Goal: Find specific page/section: Find specific page/section

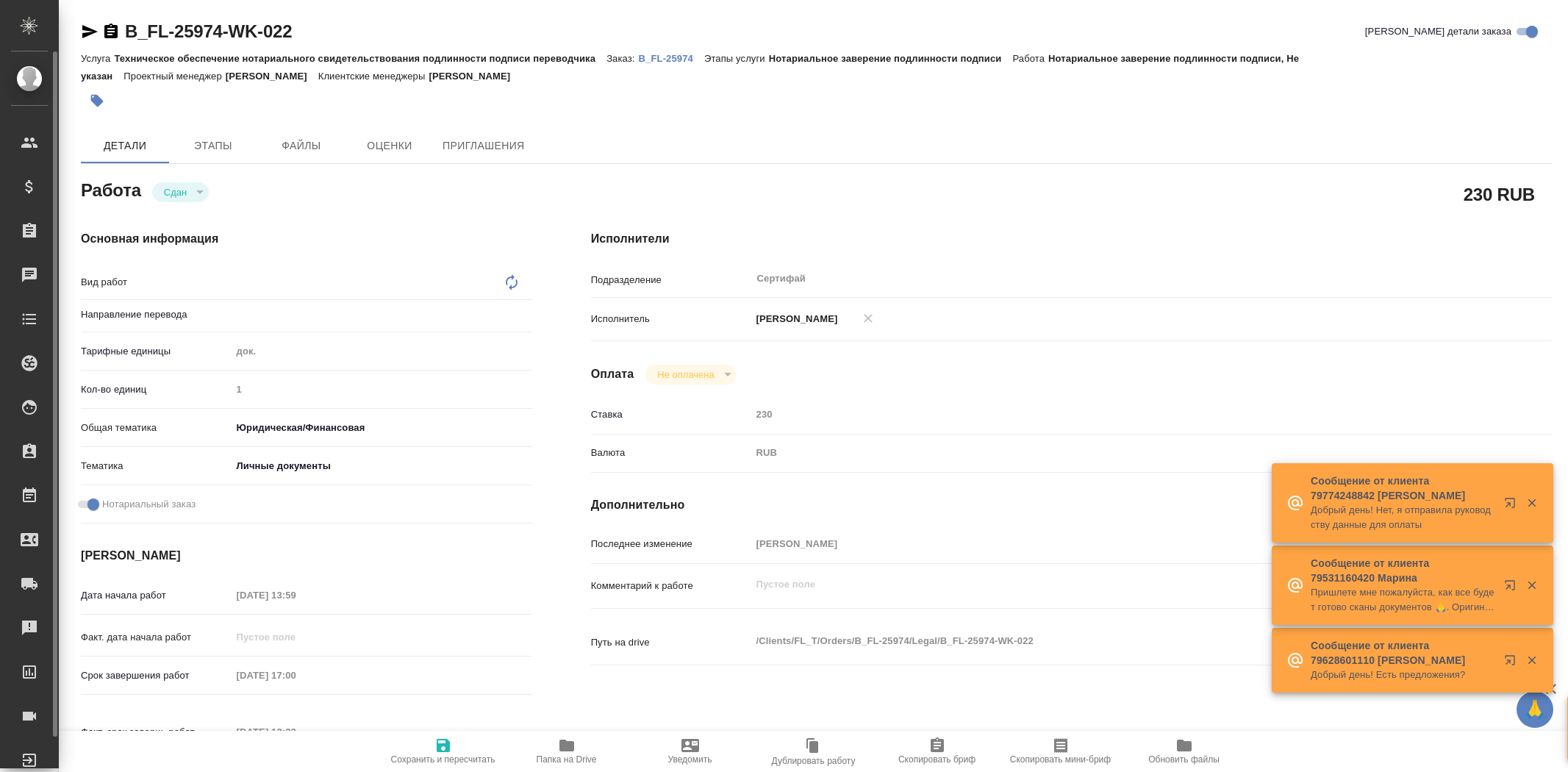
type textarea "x"
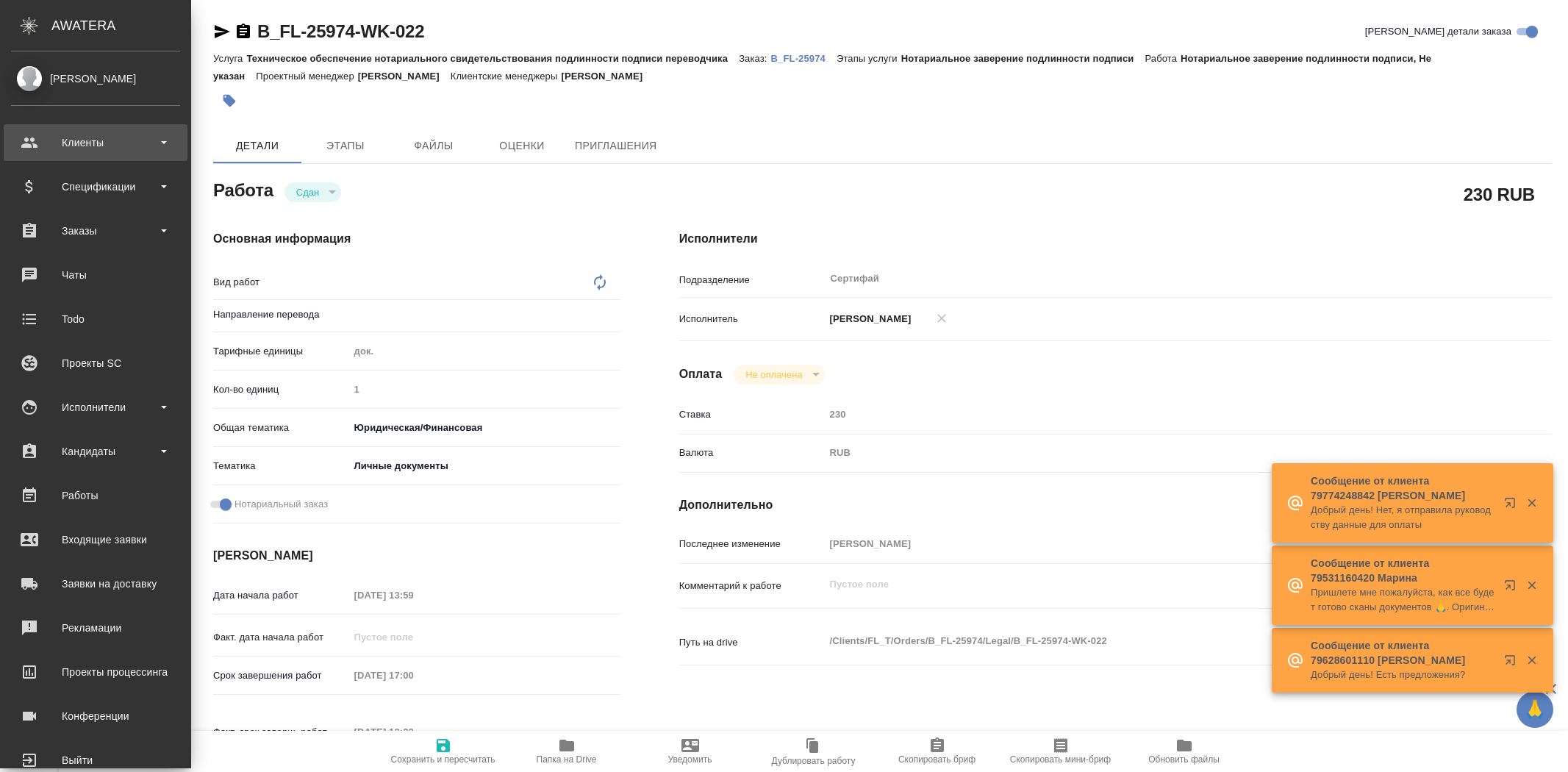
type textarea "x"
type textarea "Нотариальное заверение подлинности подписи"
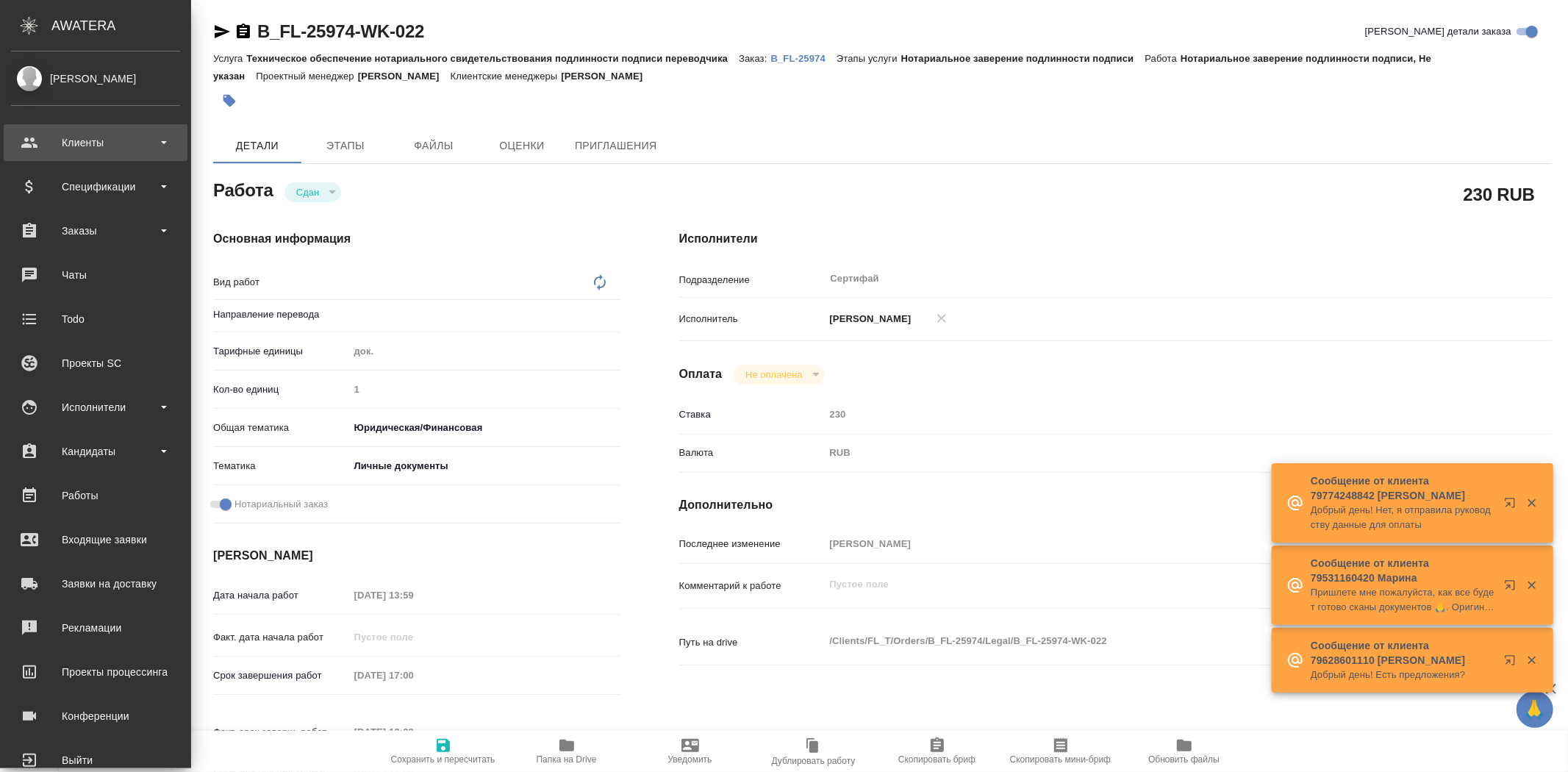
type textarea "x"
type input "Не указан"
type textarea "x"
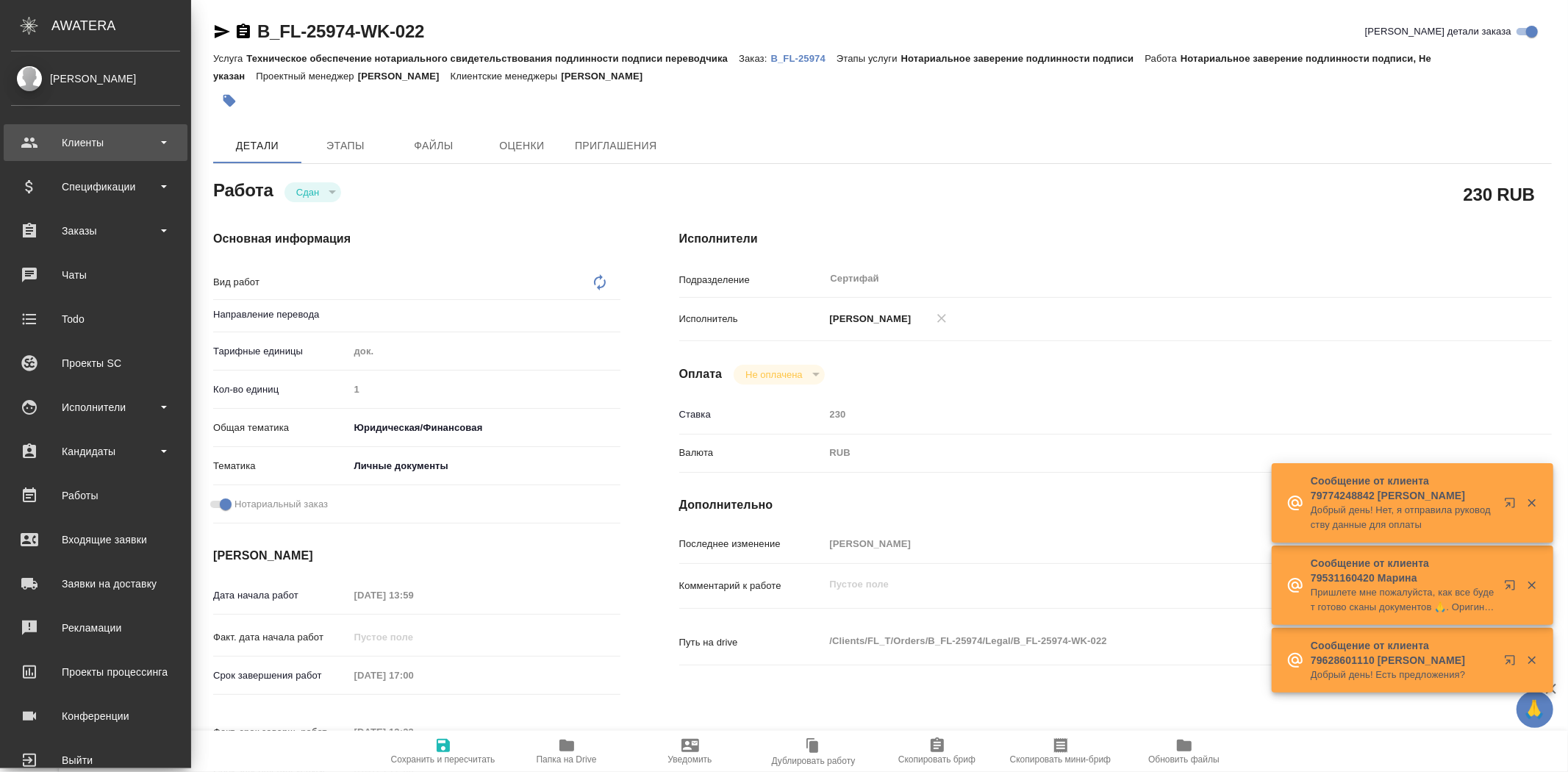
type textarea "x"
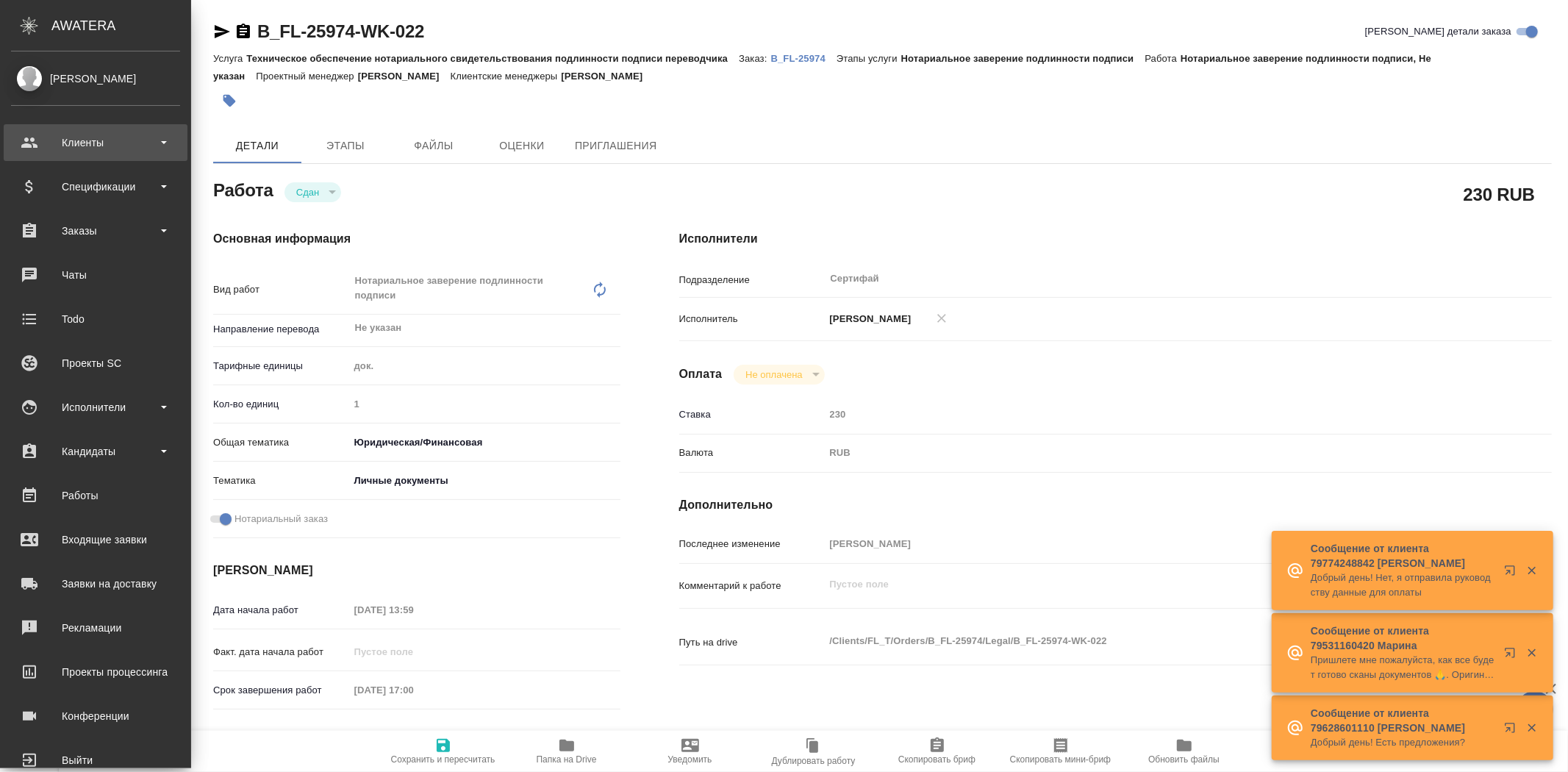
click at [28, 146] on div "Клиенты" at bounding box center [95, 143] width 169 height 22
type textarea "x"
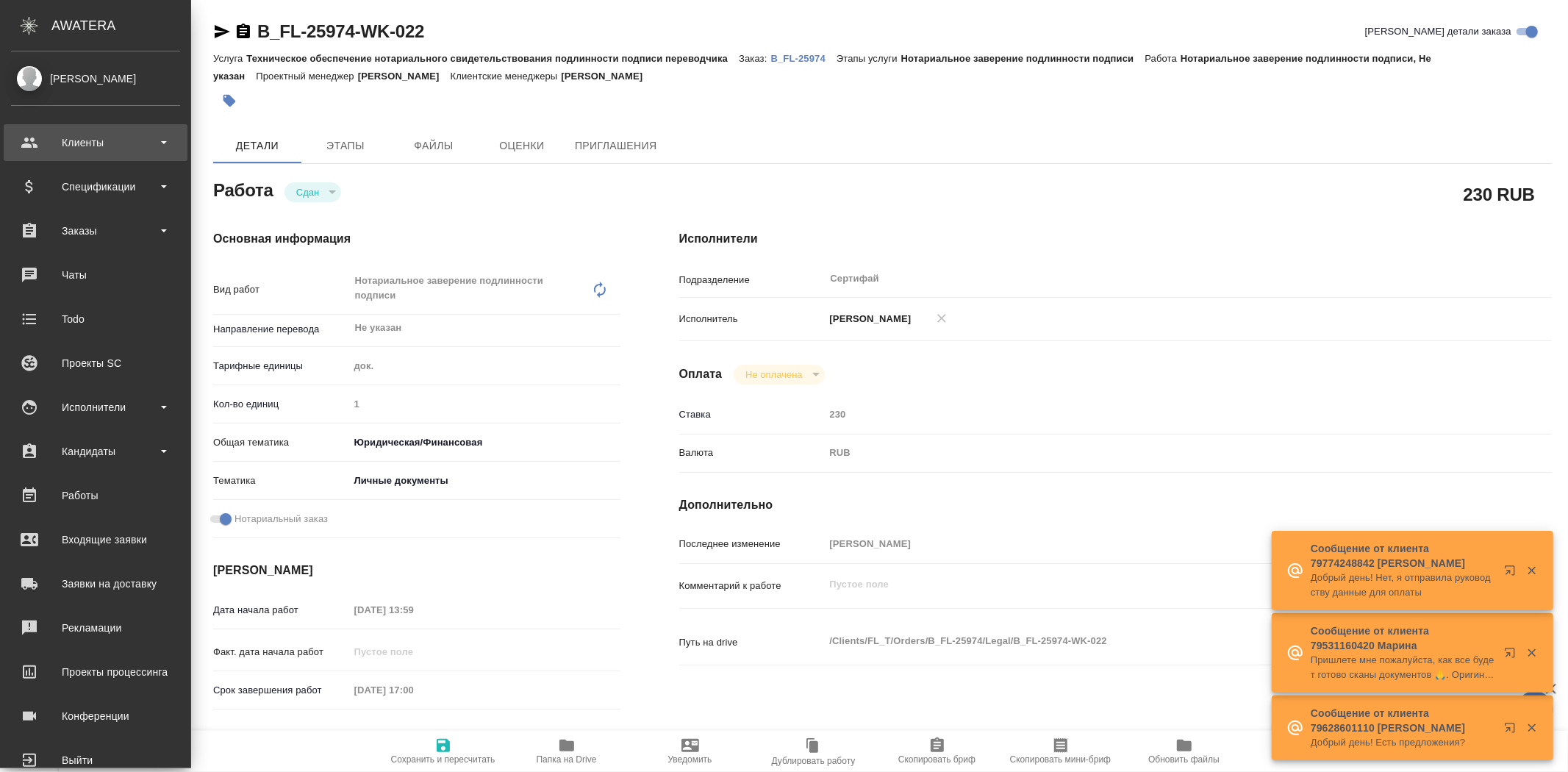
type textarea "x"
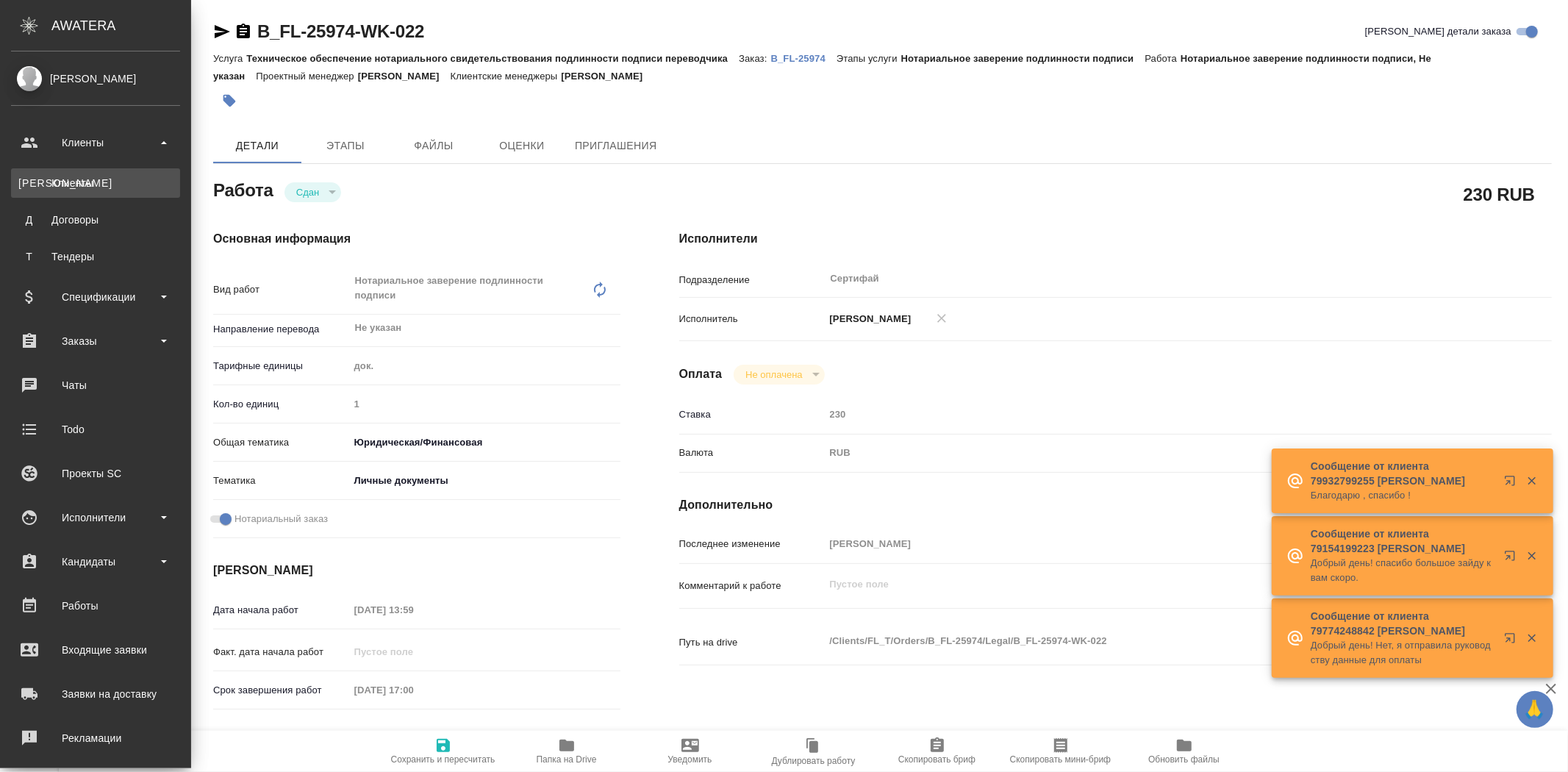
click at [65, 174] on link "К Клиенты" at bounding box center [95, 183] width 169 height 30
type textarea "x"
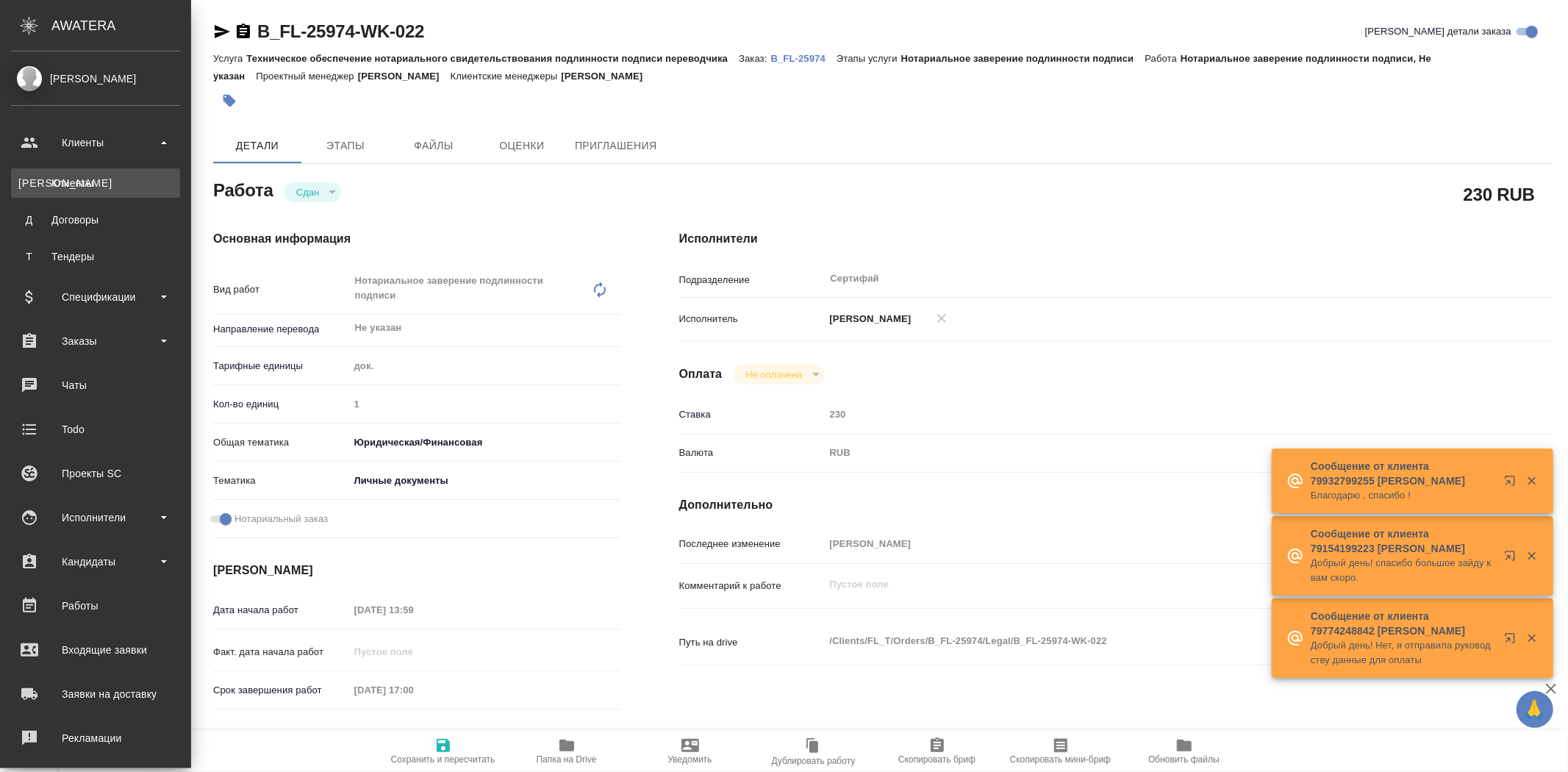
type textarea "x"
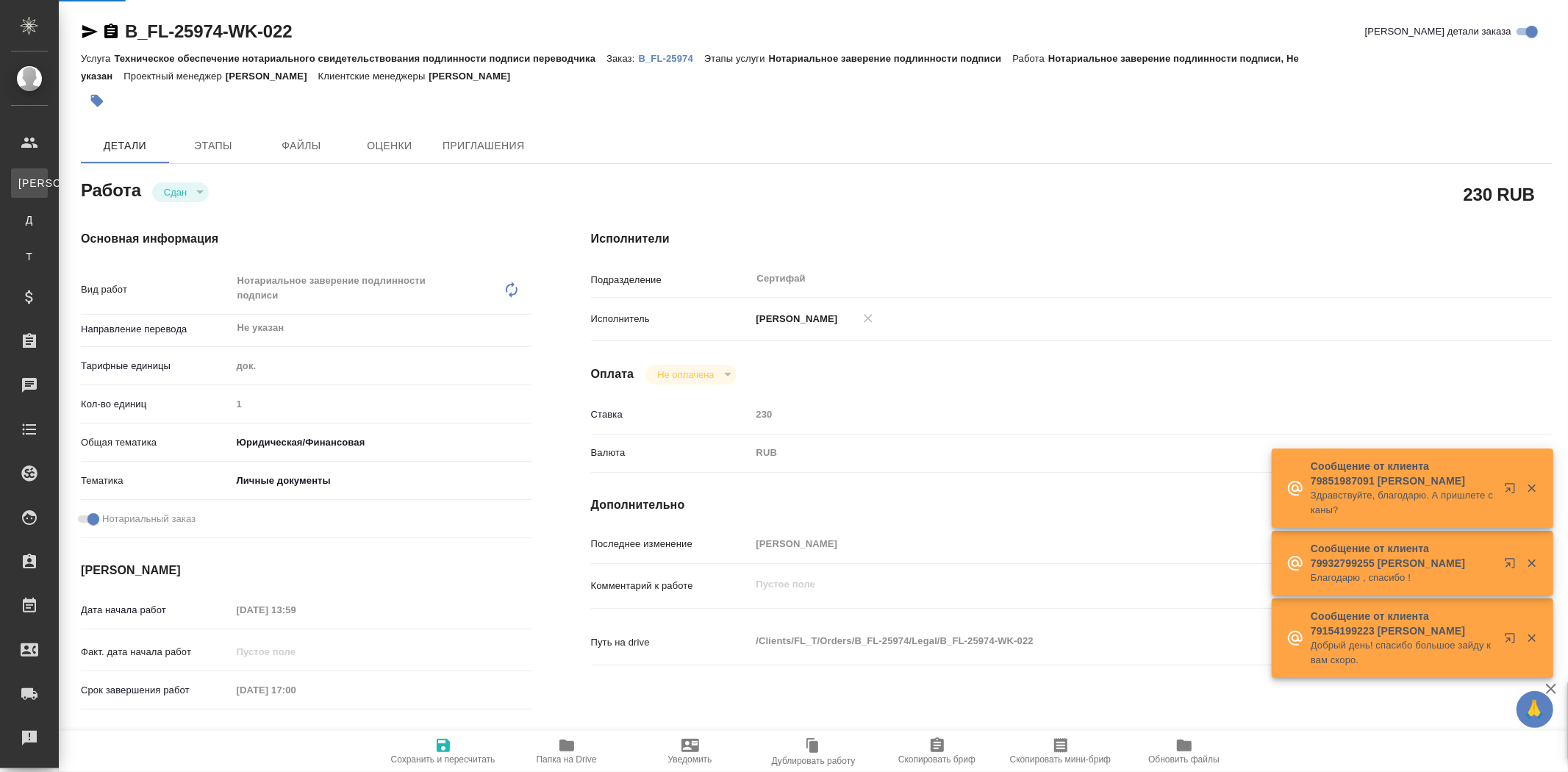
select select "RU"
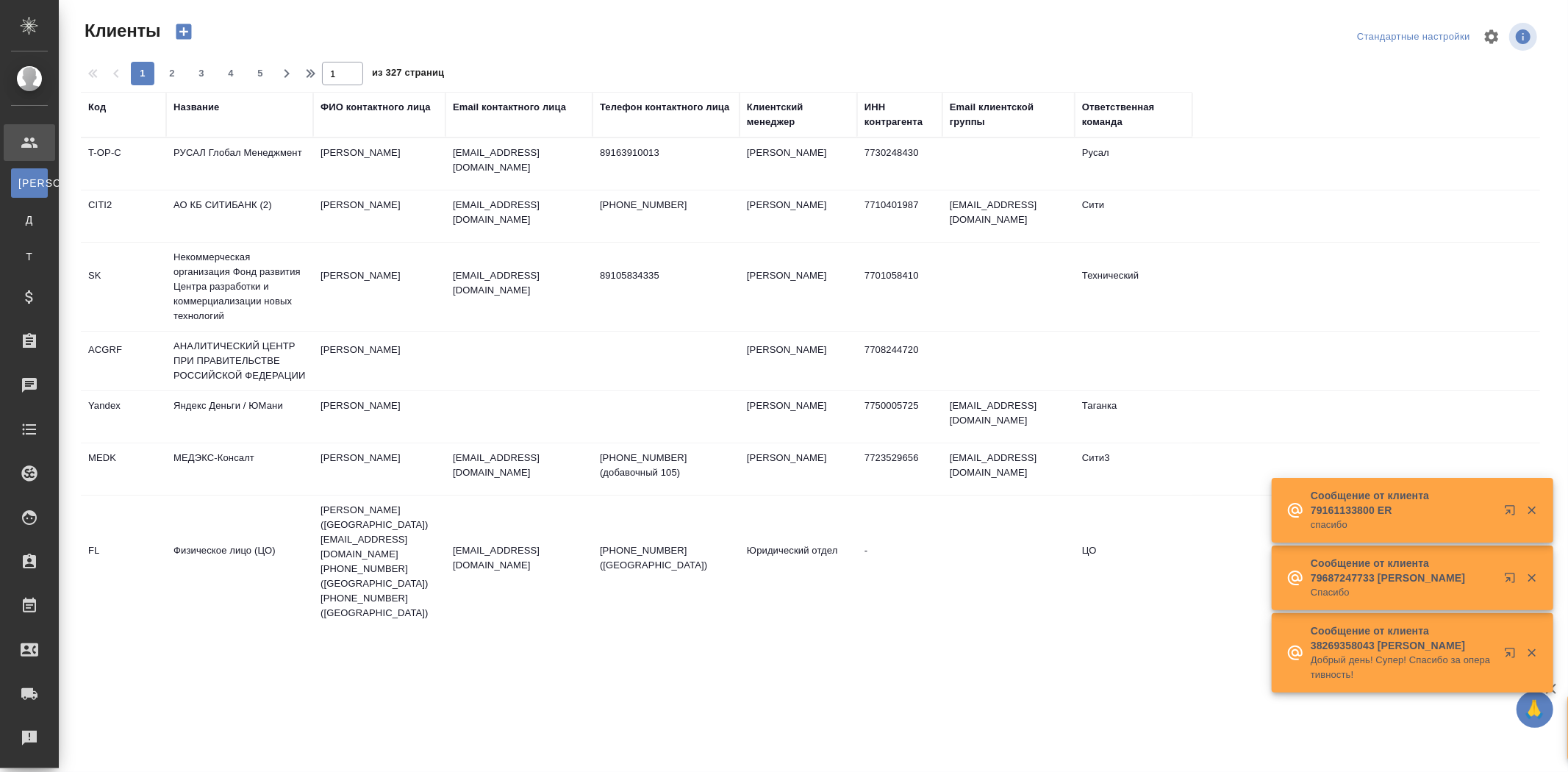
click at [193, 127] on div "Название" at bounding box center [239, 115] width 132 height 30
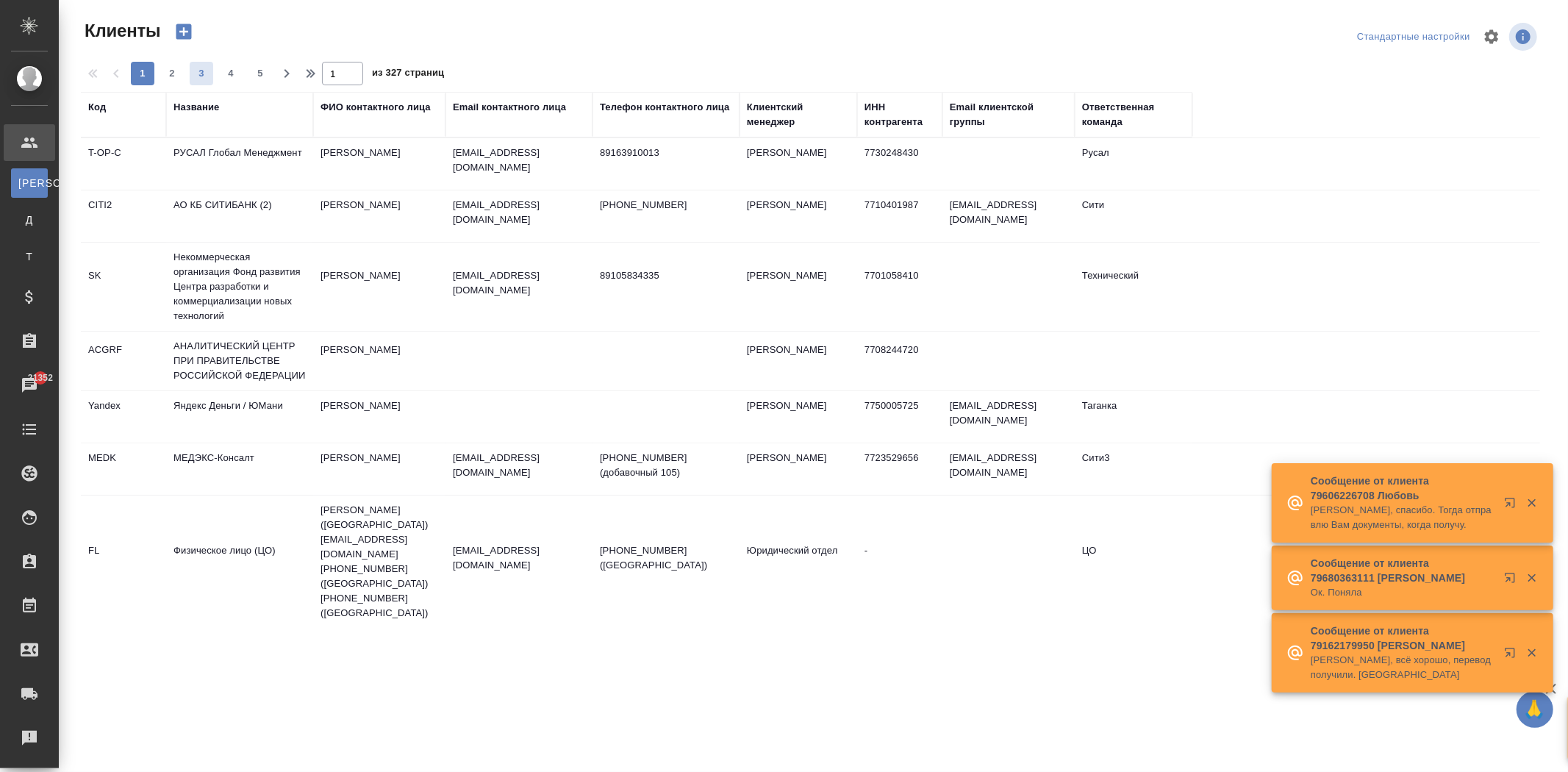
click at [195, 106] on div "Название" at bounding box center [196, 107] width 46 height 14
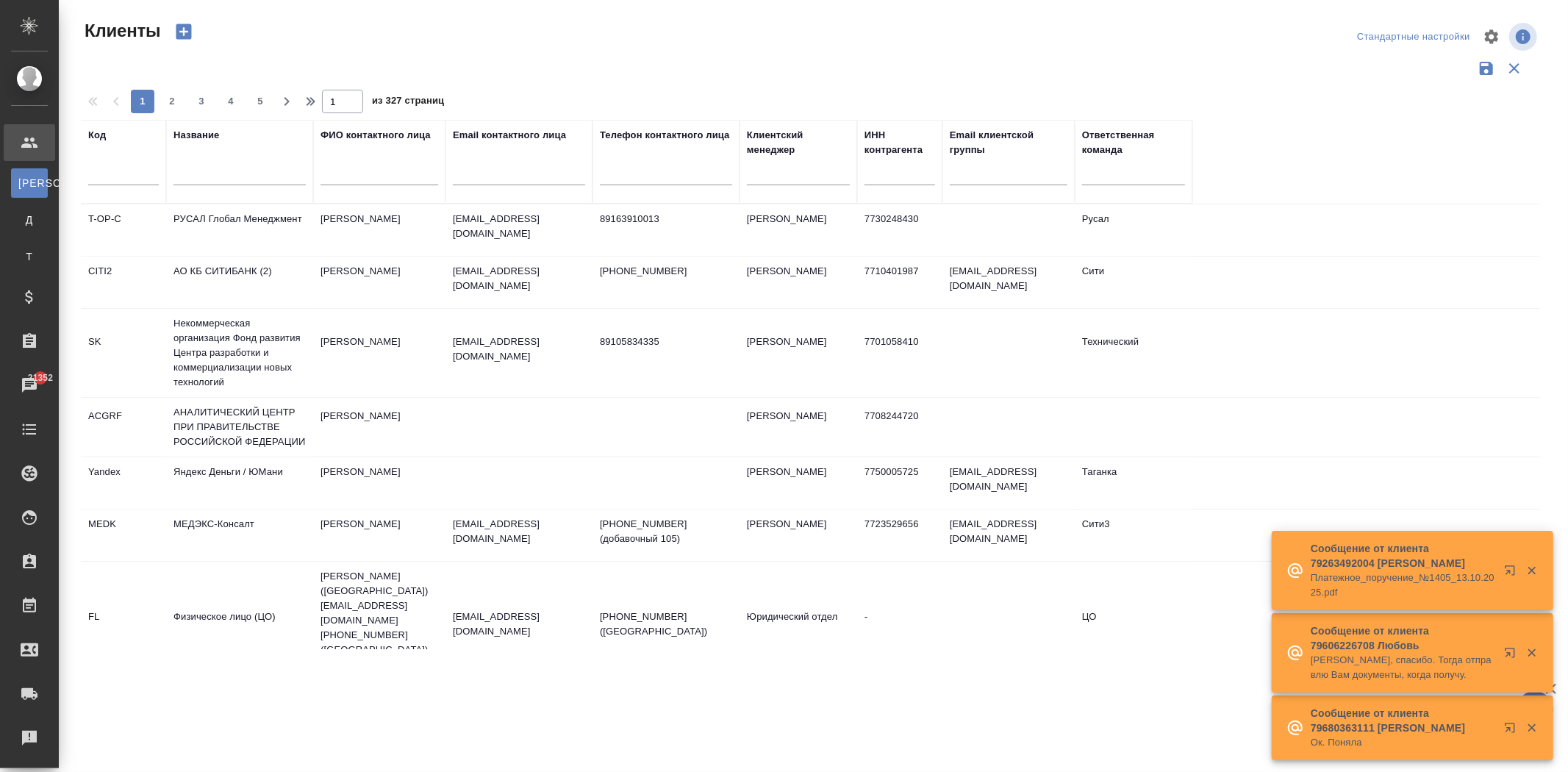
click at [189, 167] on input "text" at bounding box center [239, 175] width 132 height 18
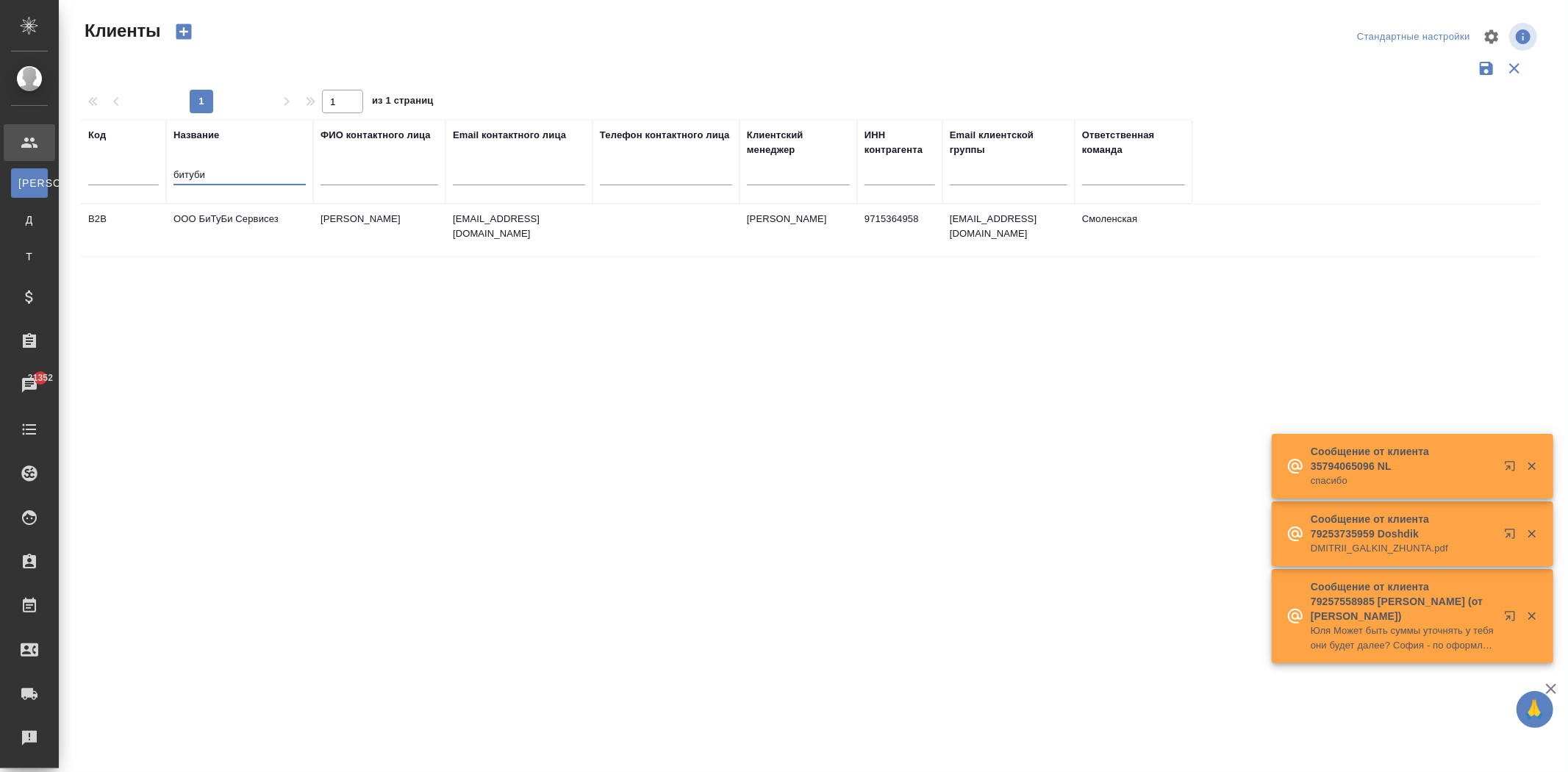
type input "битуби"
click at [211, 216] on td "ООО БиТуБи Сервисез" at bounding box center [239, 230] width 147 height 51
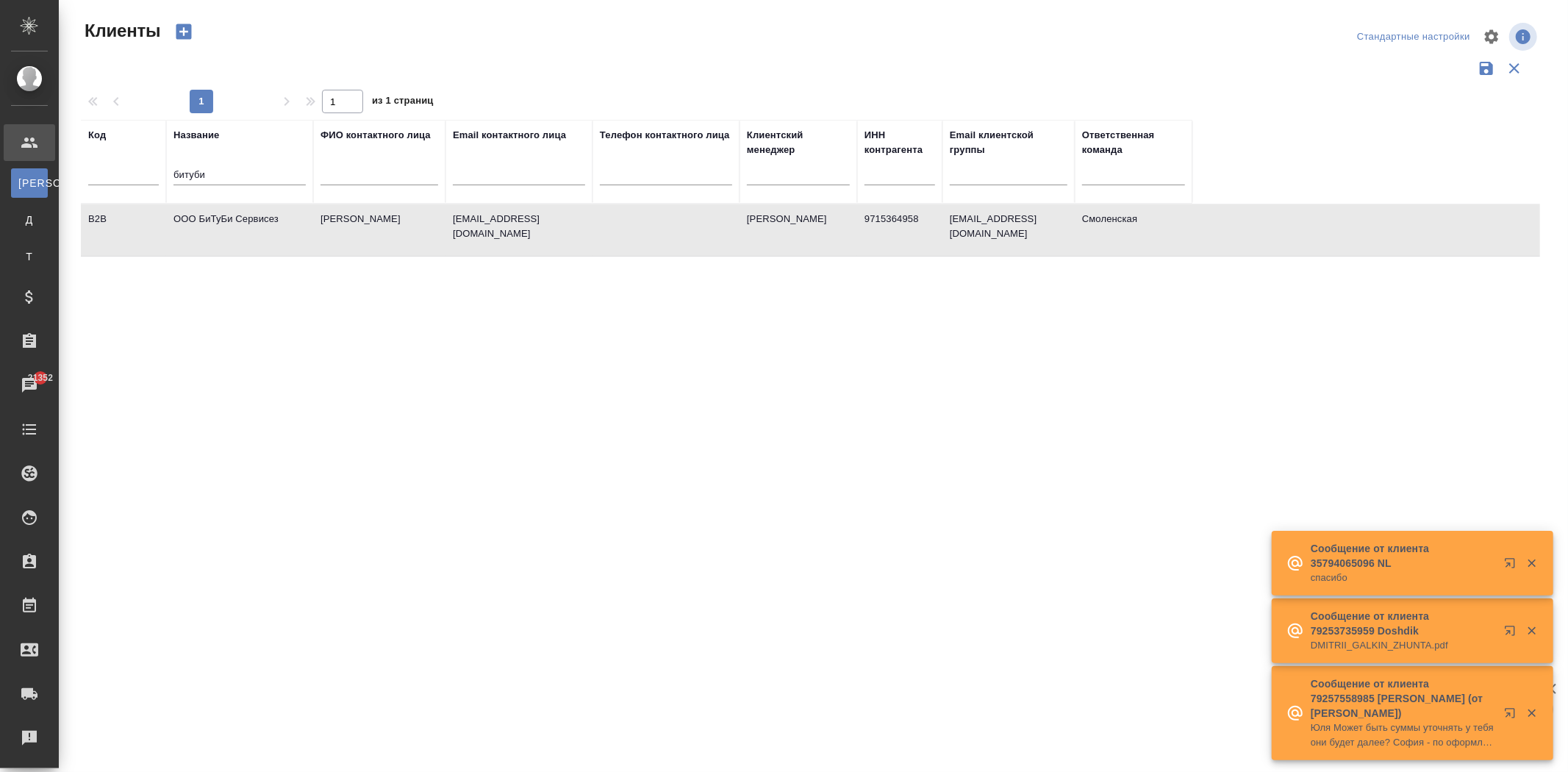
click at [211, 216] on td "ООО БиТуБи Сервисез" at bounding box center [239, 230] width 147 height 51
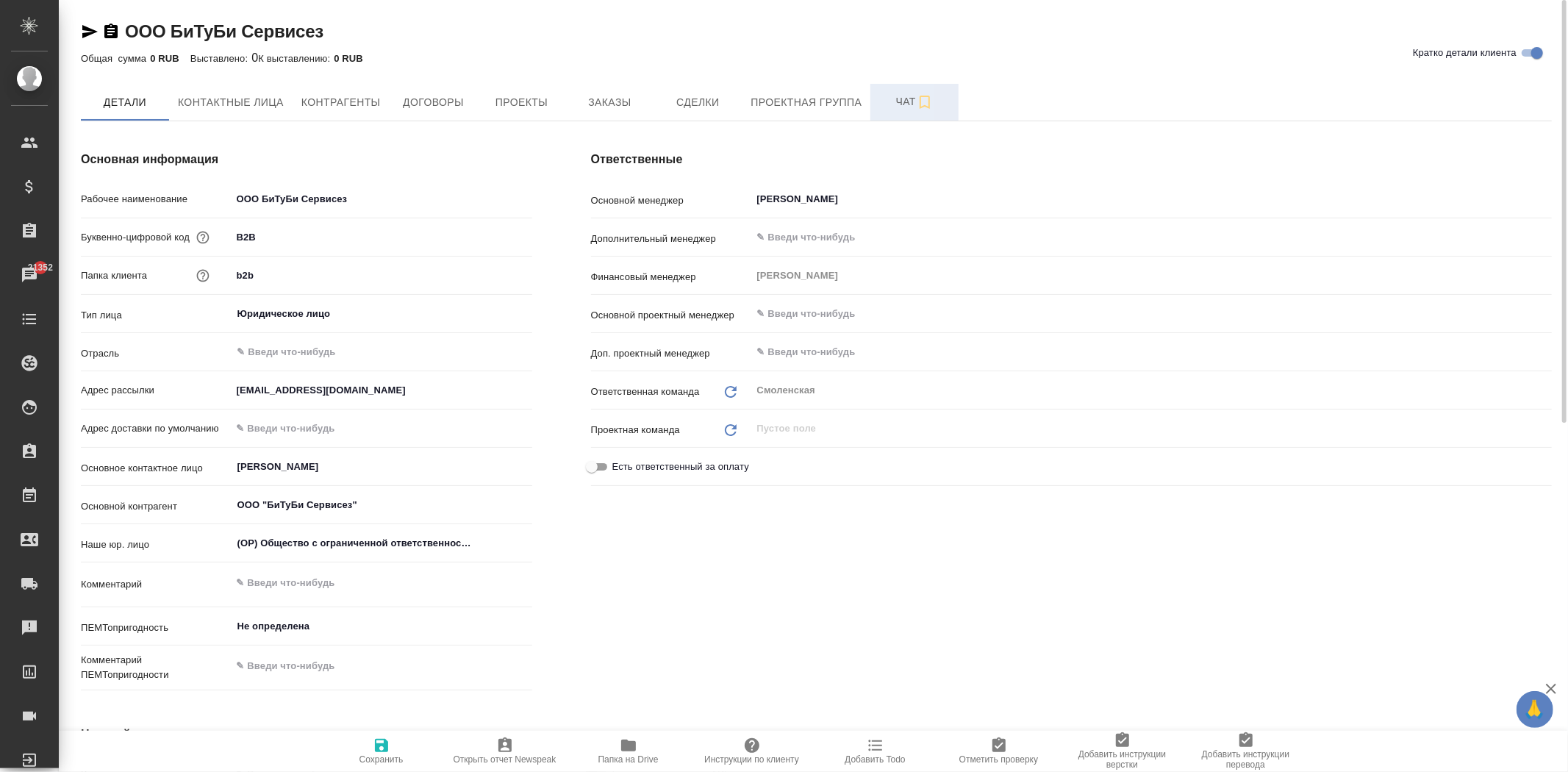
click at [890, 112] on button "Чат" at bounding box center [915, 103] width 88 height 37
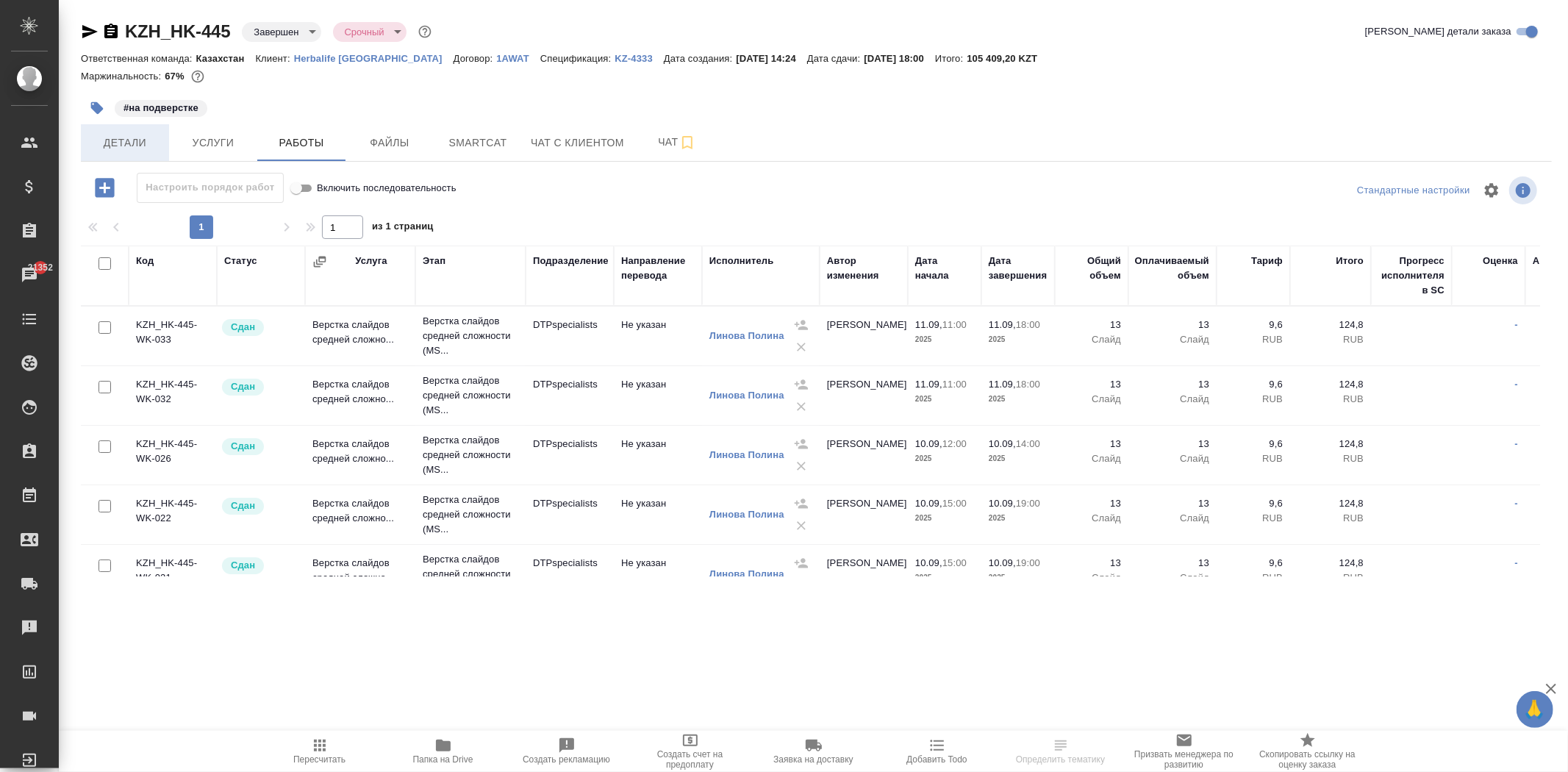
click at [130, 147] on span "Детали" at bounding box center [125, 143] width 70 height 18
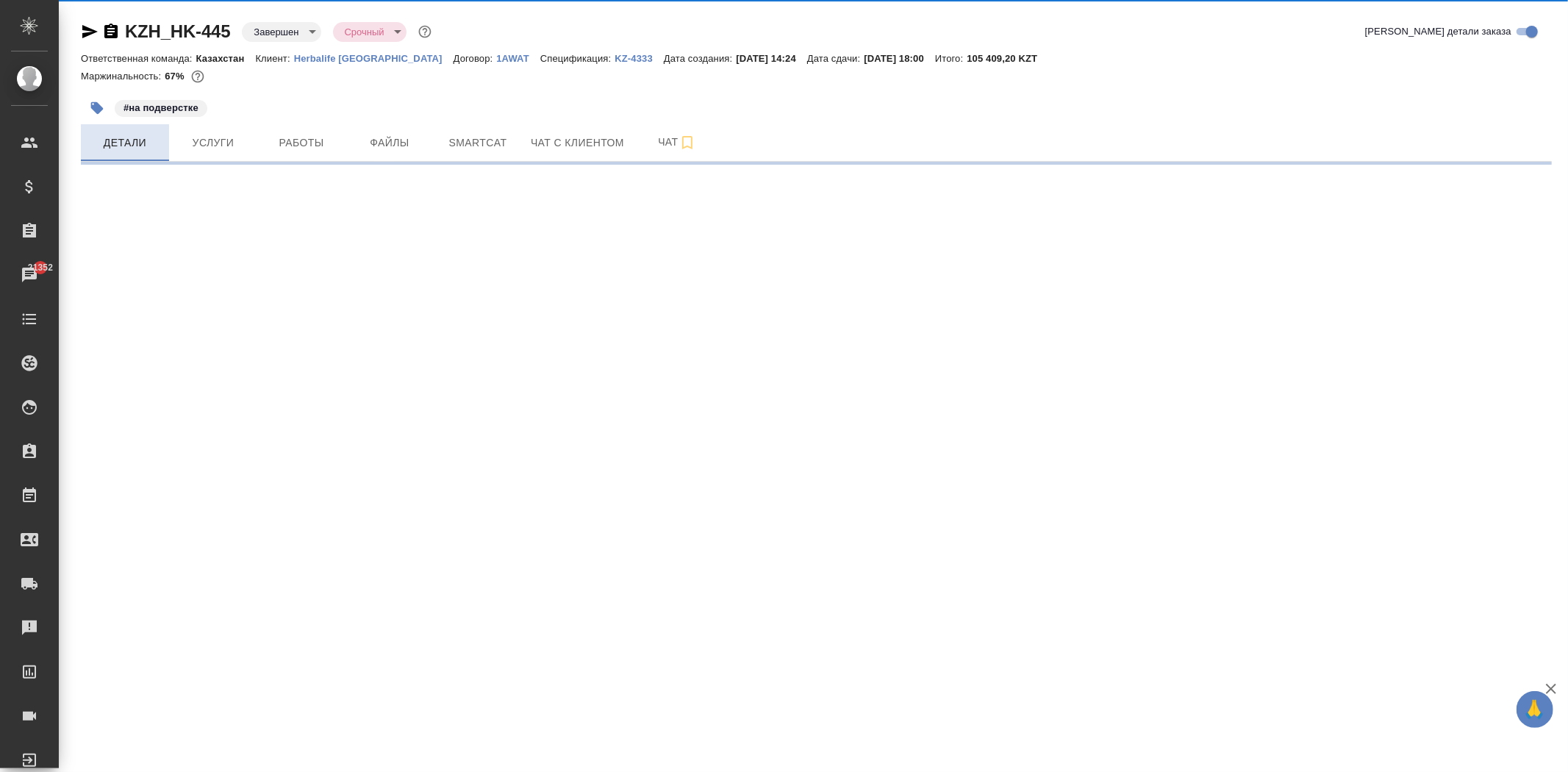
select select "RU"
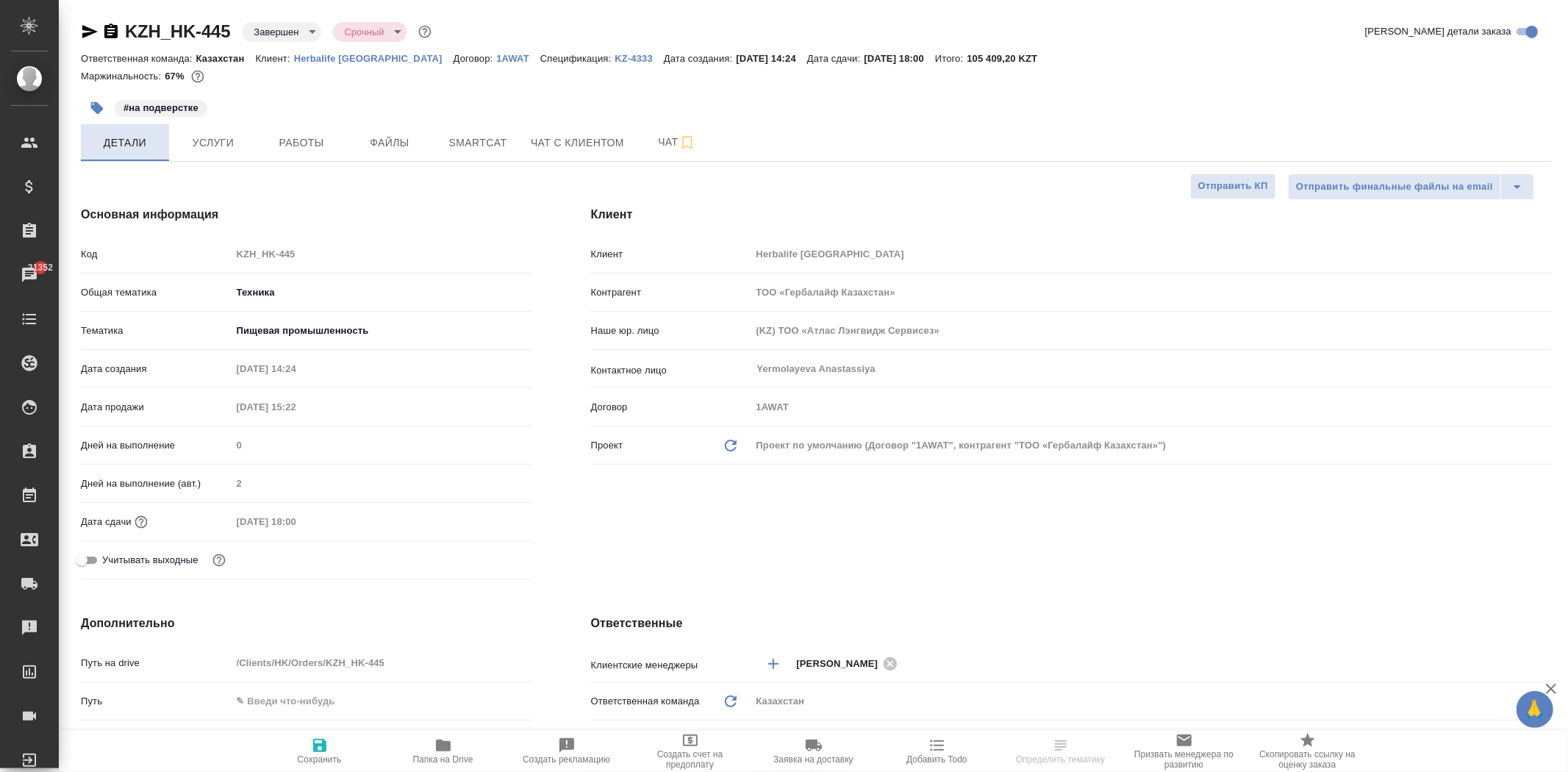
type textarea "x"
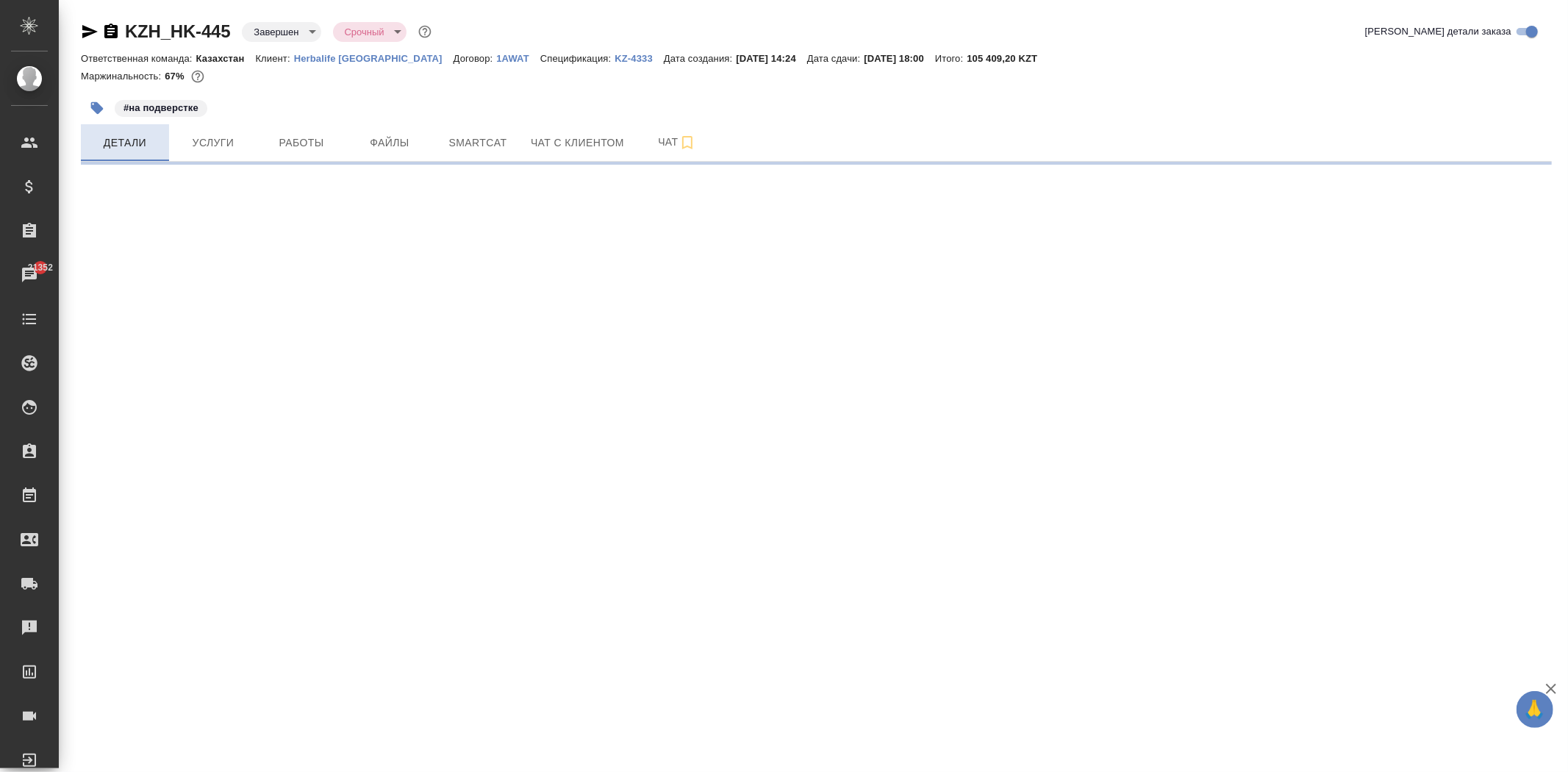
select select "RU"
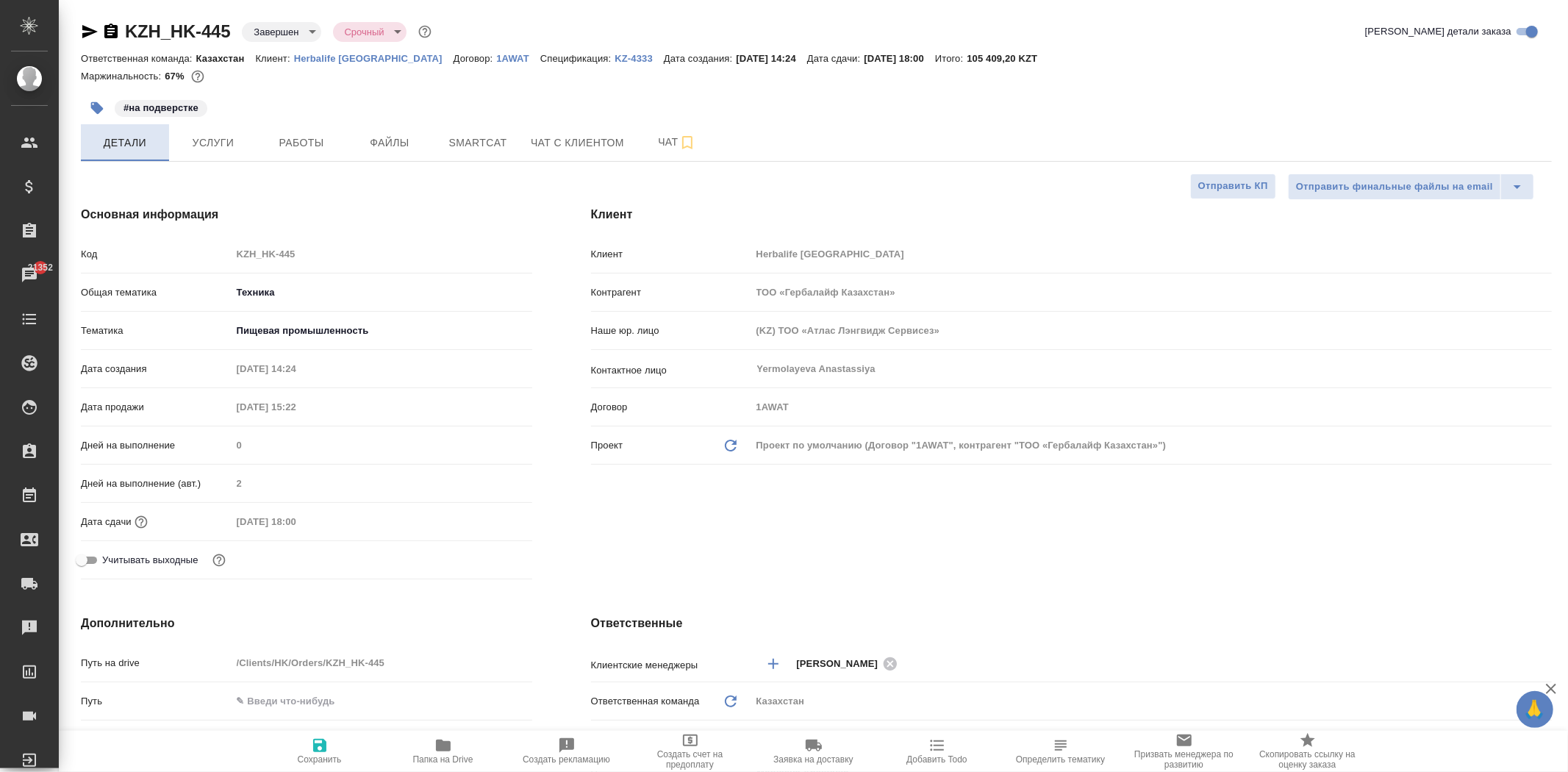
type textarea "x"
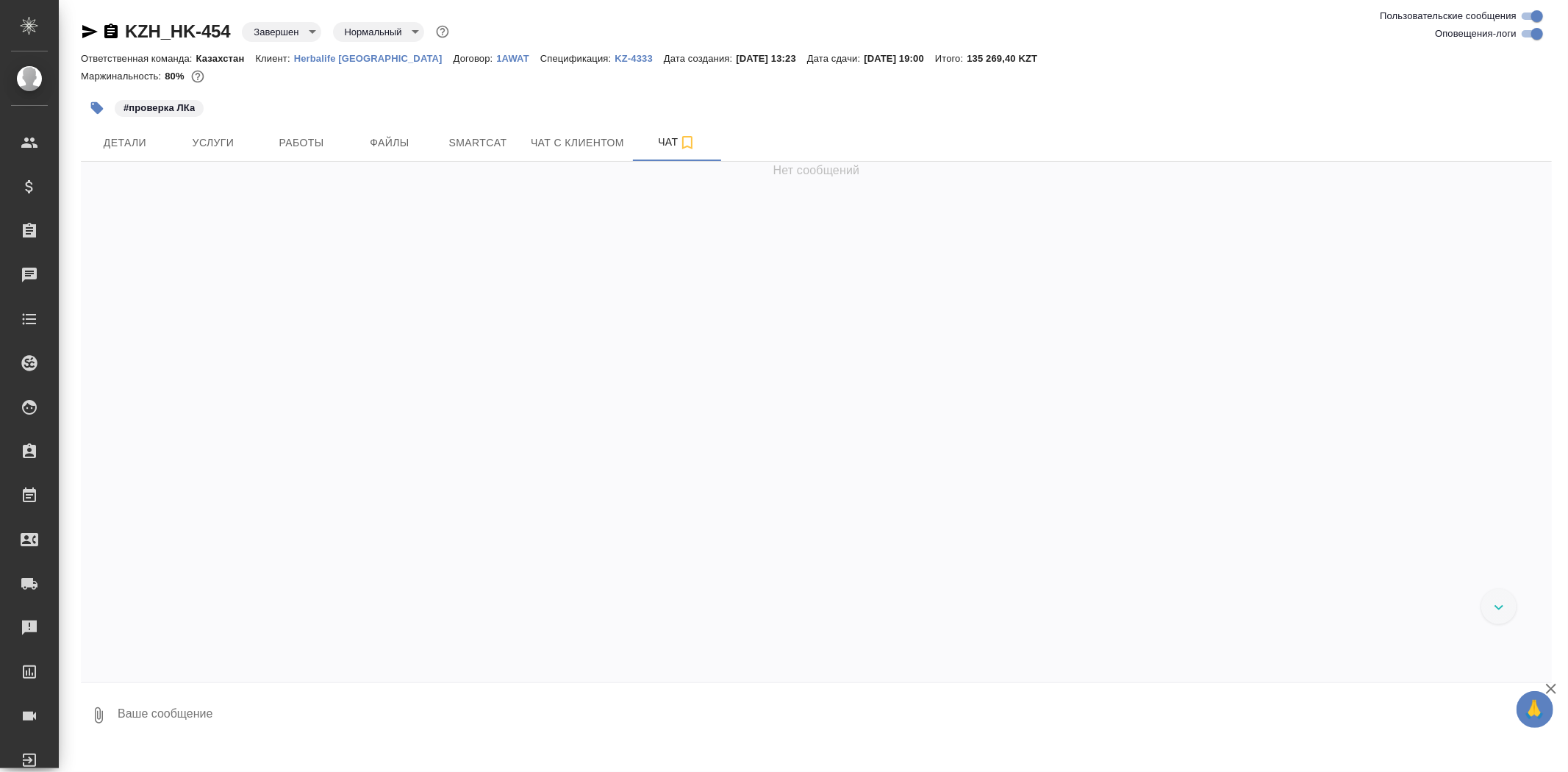
scroll to position [10419, 0]
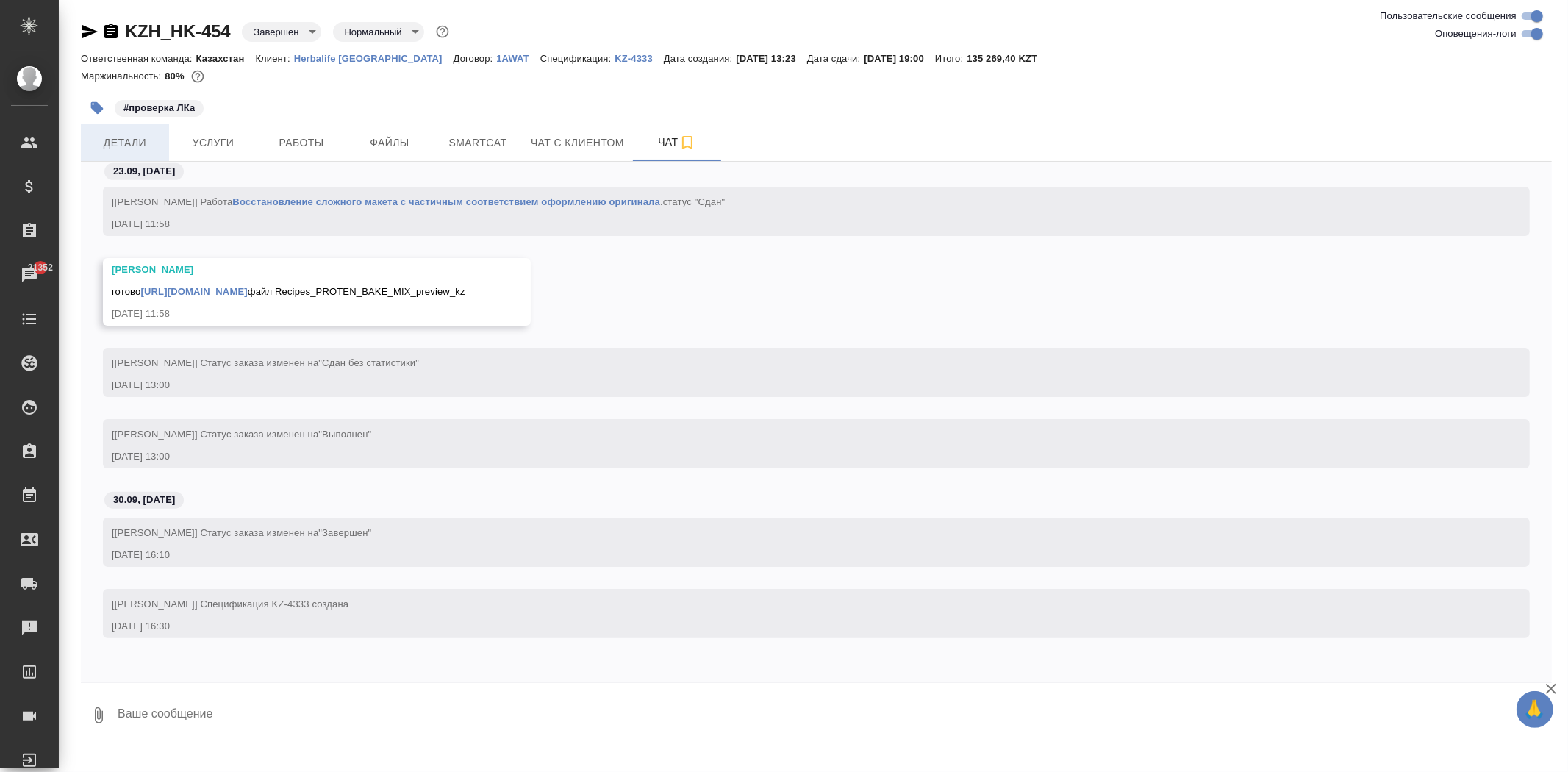
click at [146, 143] on span "Детали" at bounding box center [125, 143] width 70 height 18
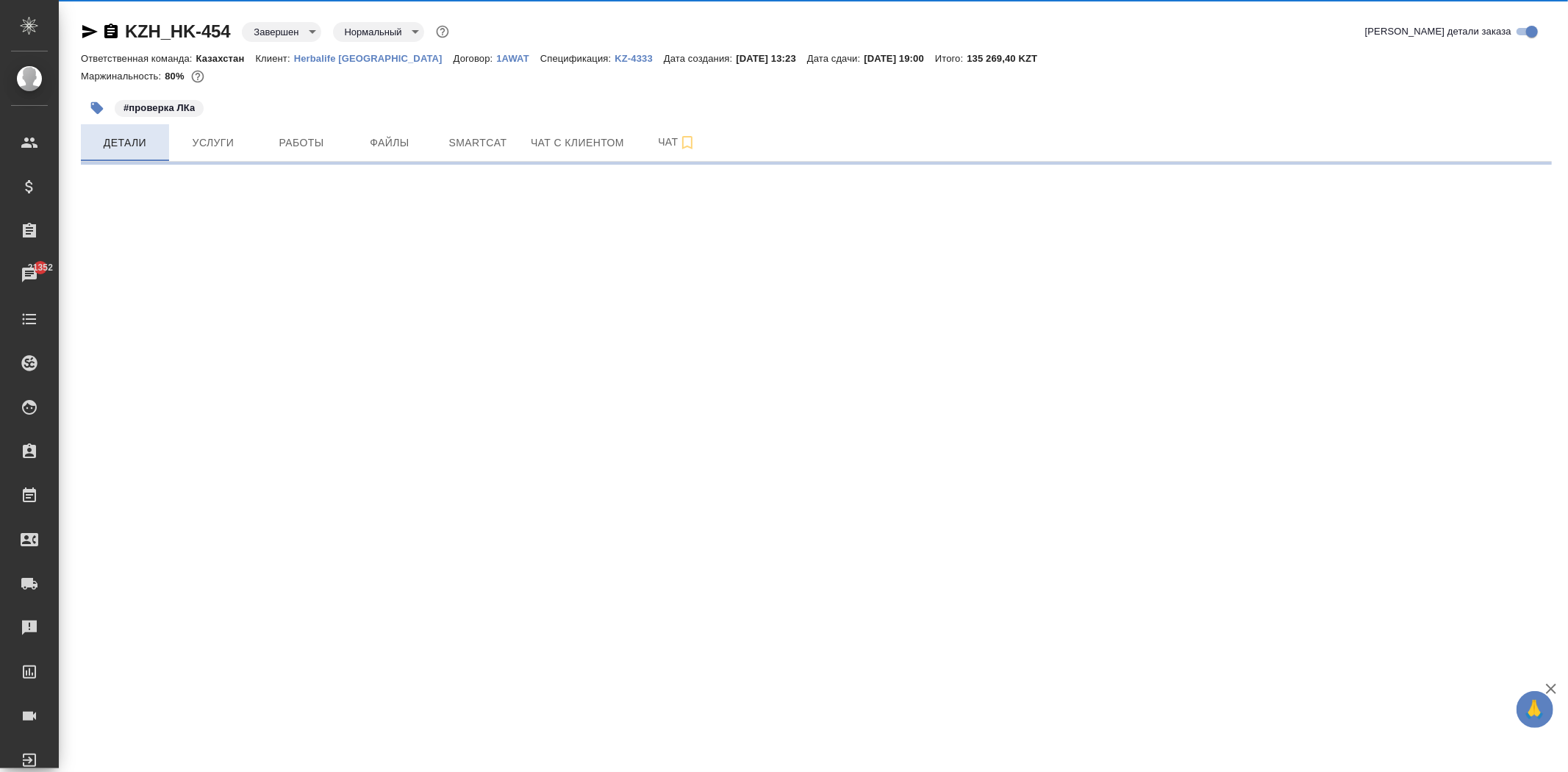
select select "RU"
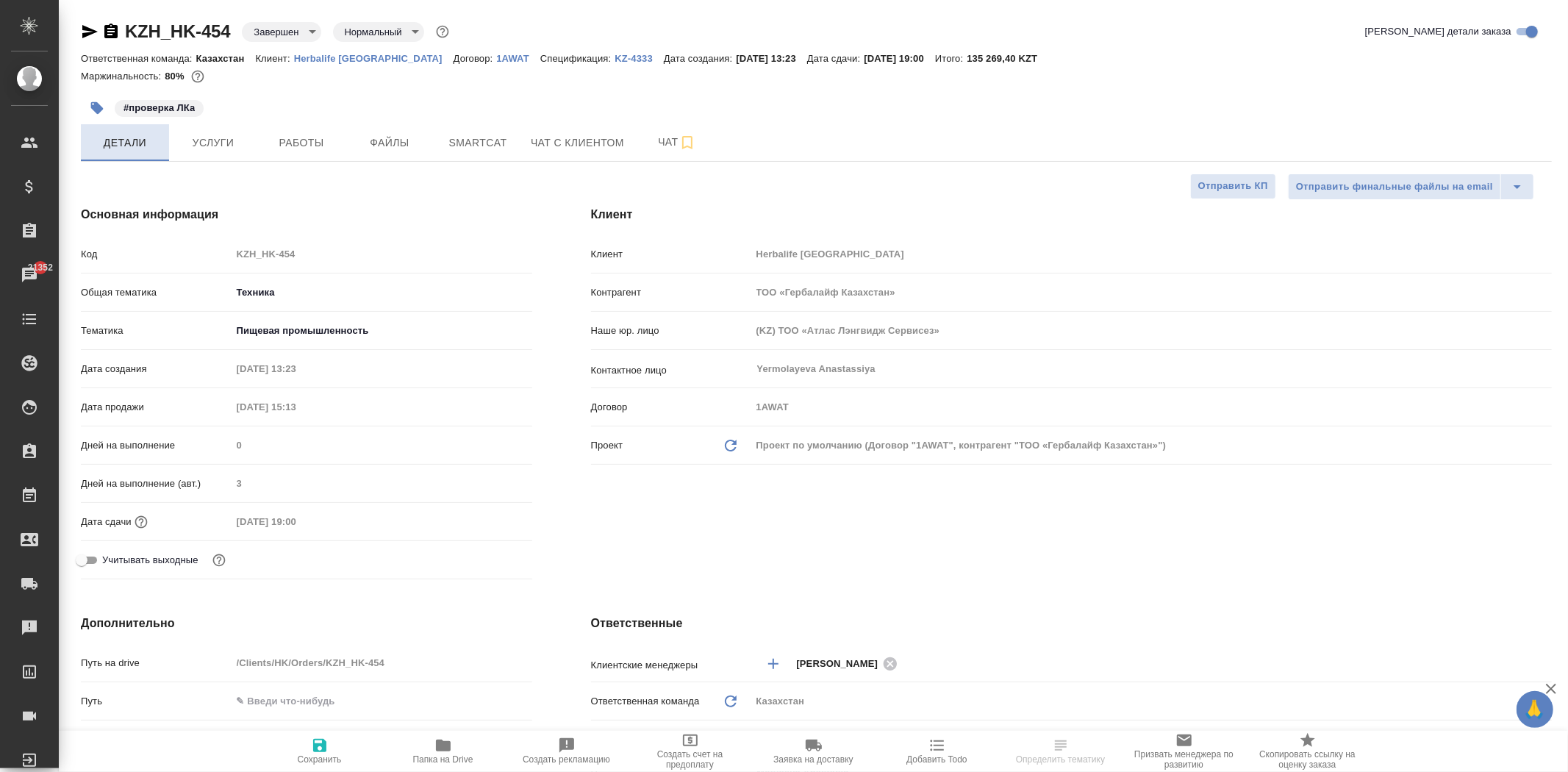
type textarea "x"
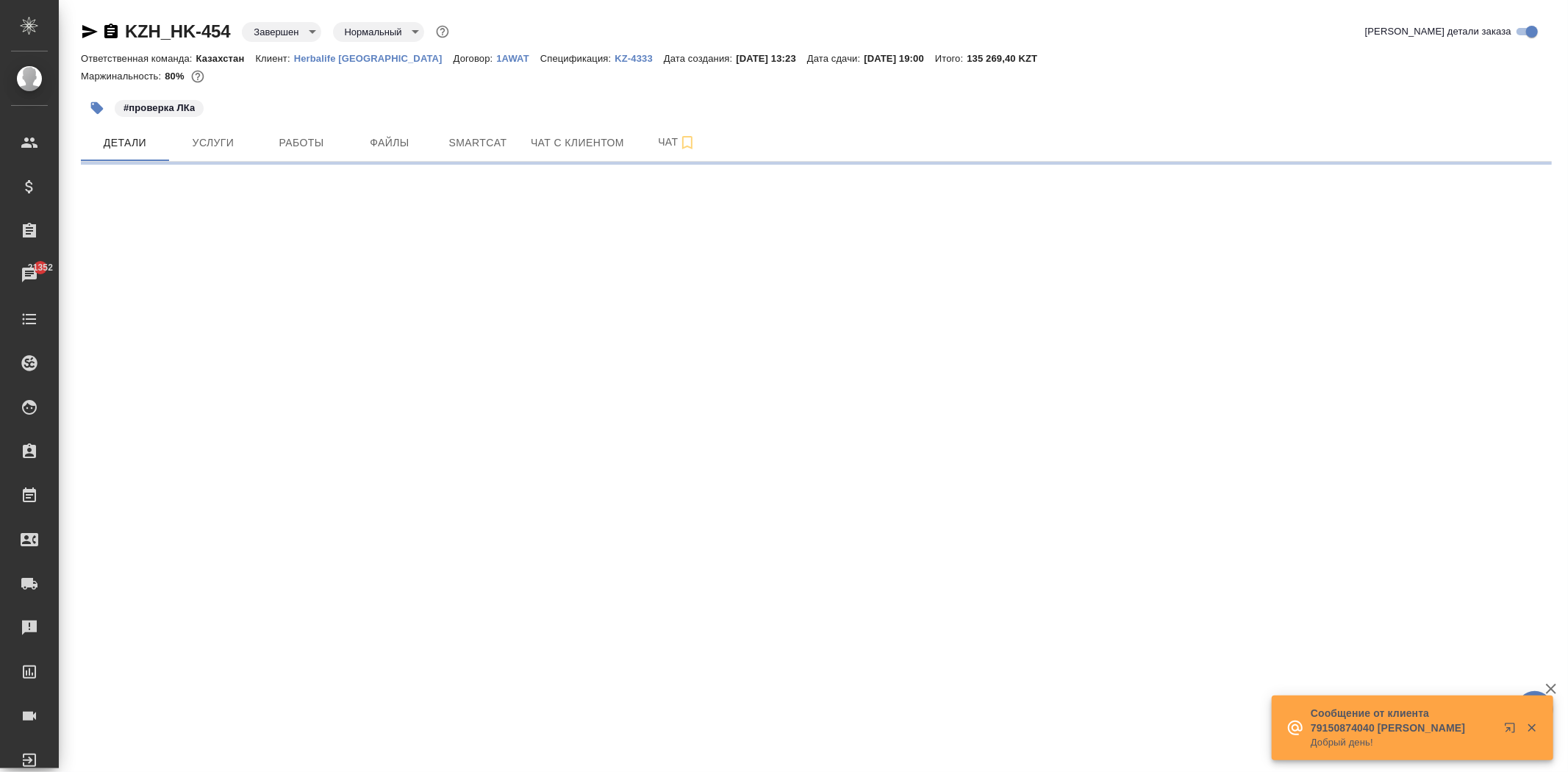
select select "RU"
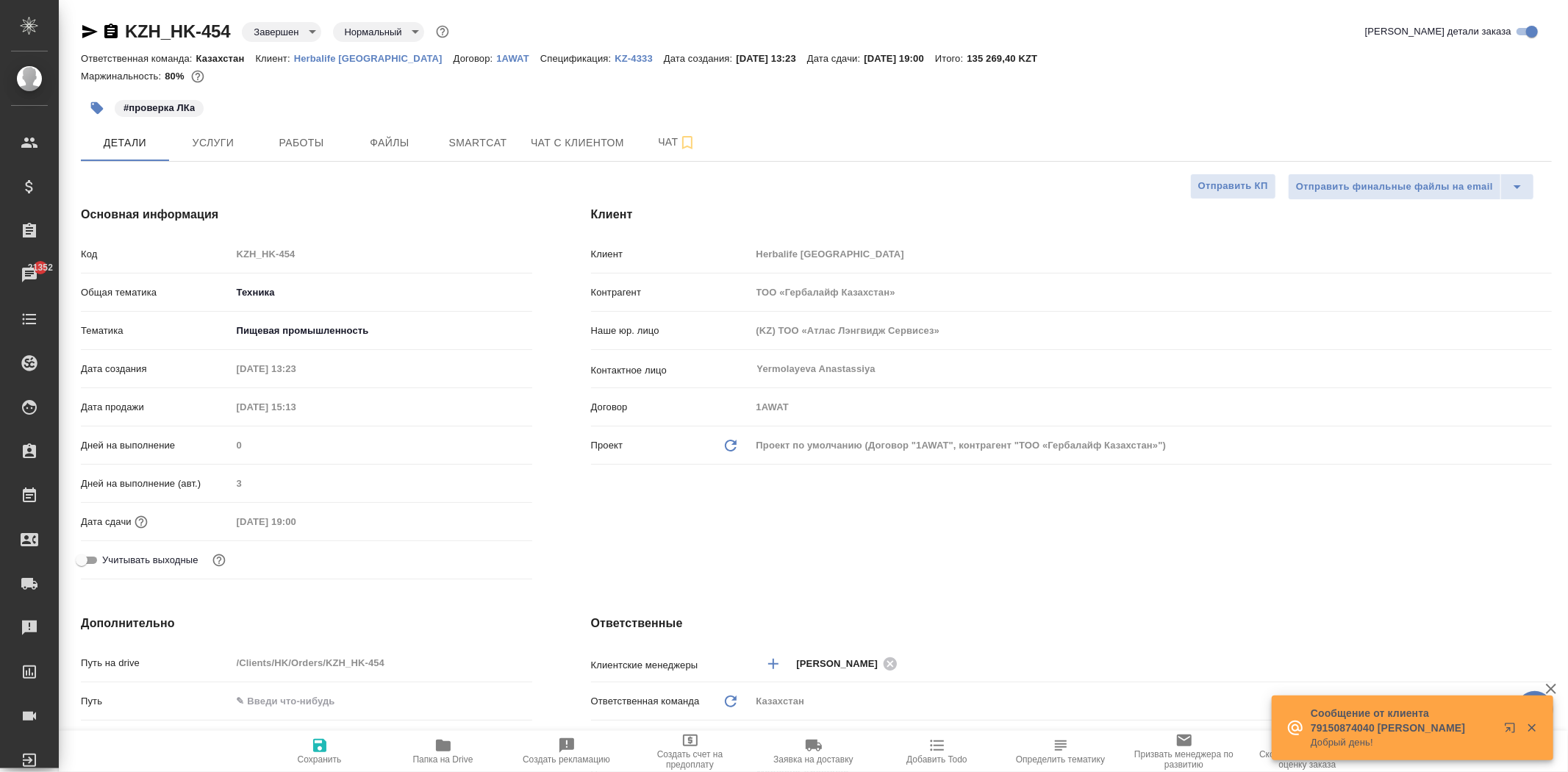
type textarea "x"
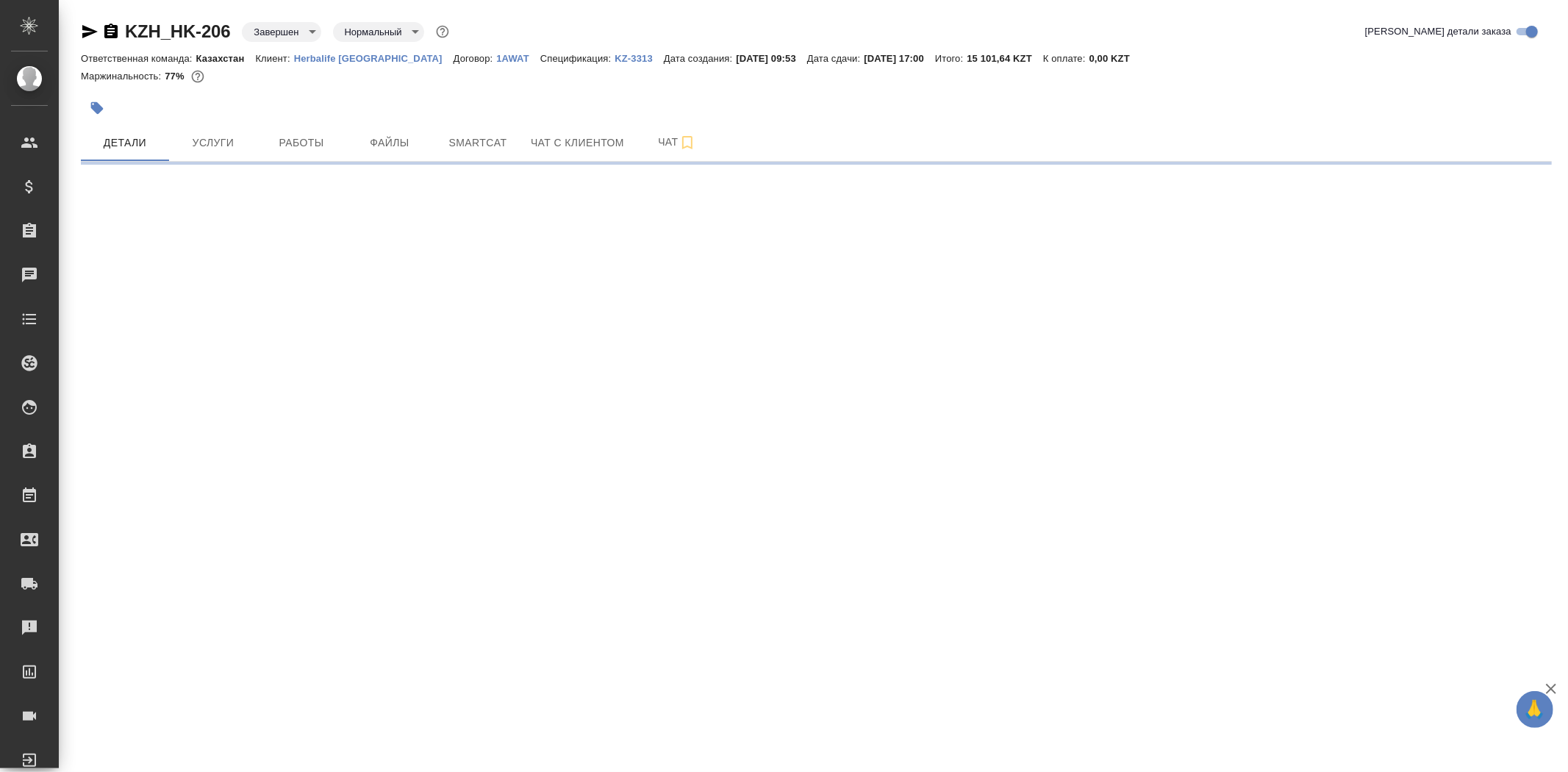
select select "RU"
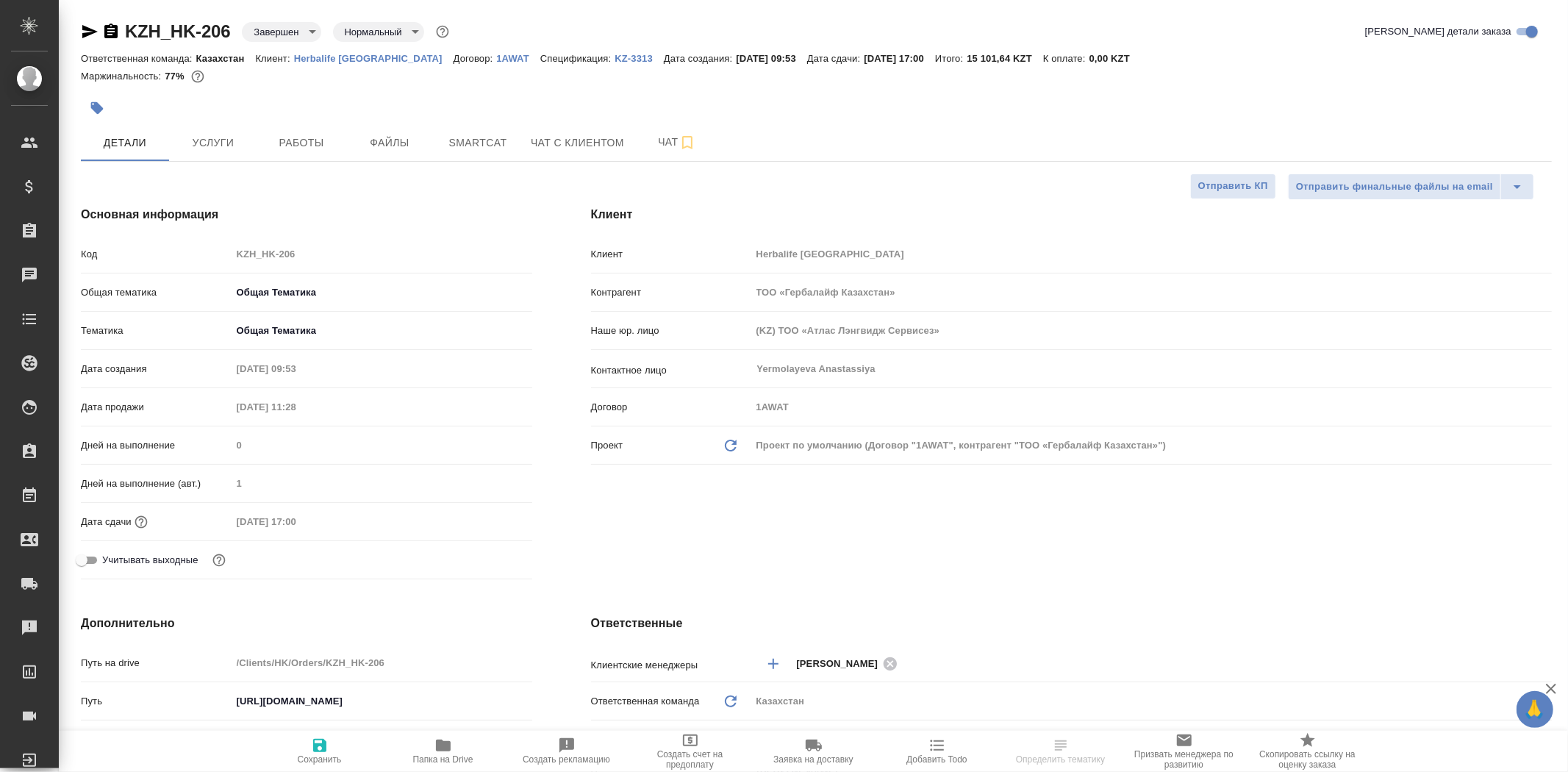
type textarea "x"
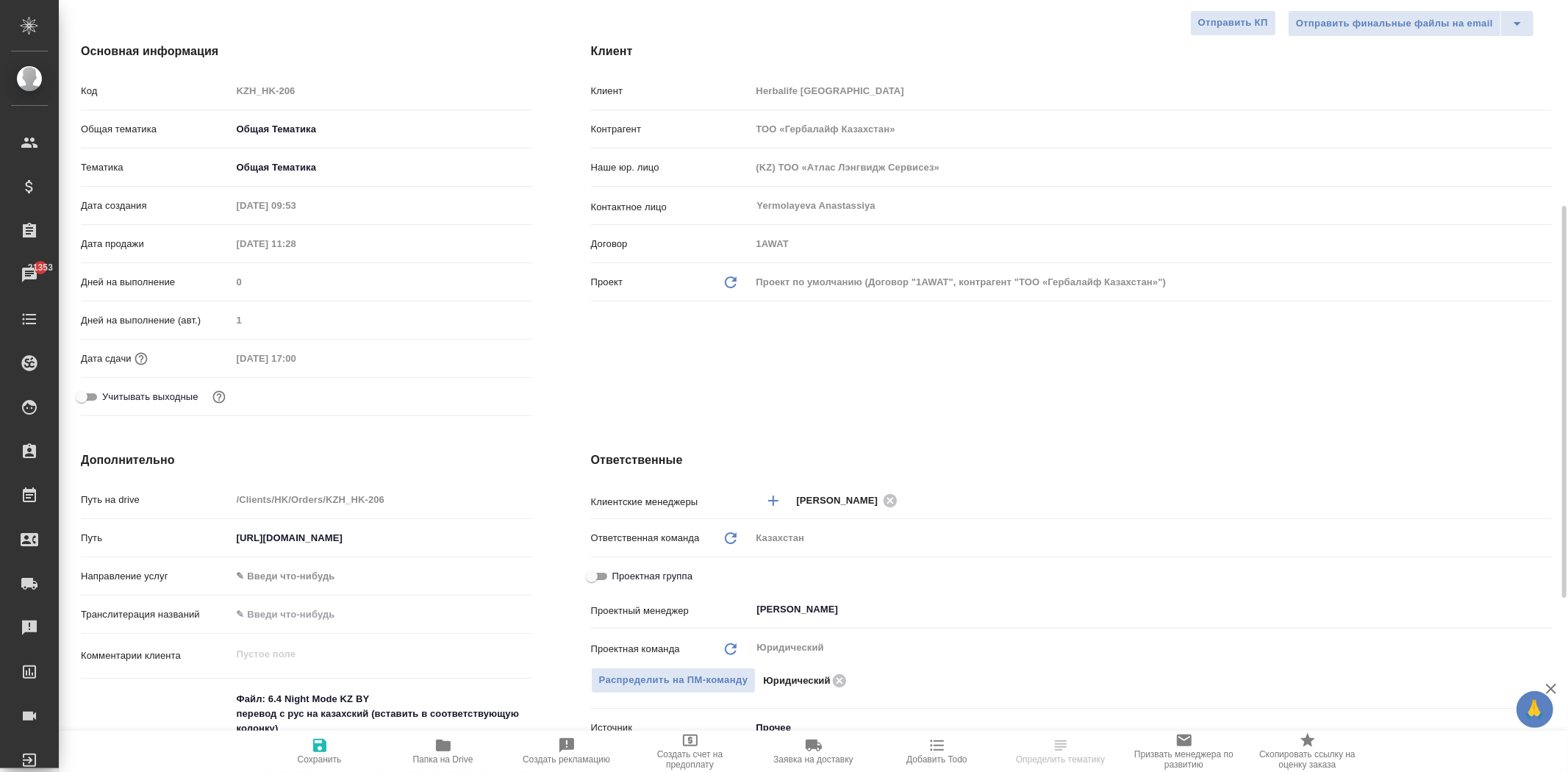
scroll to position [245, 0]
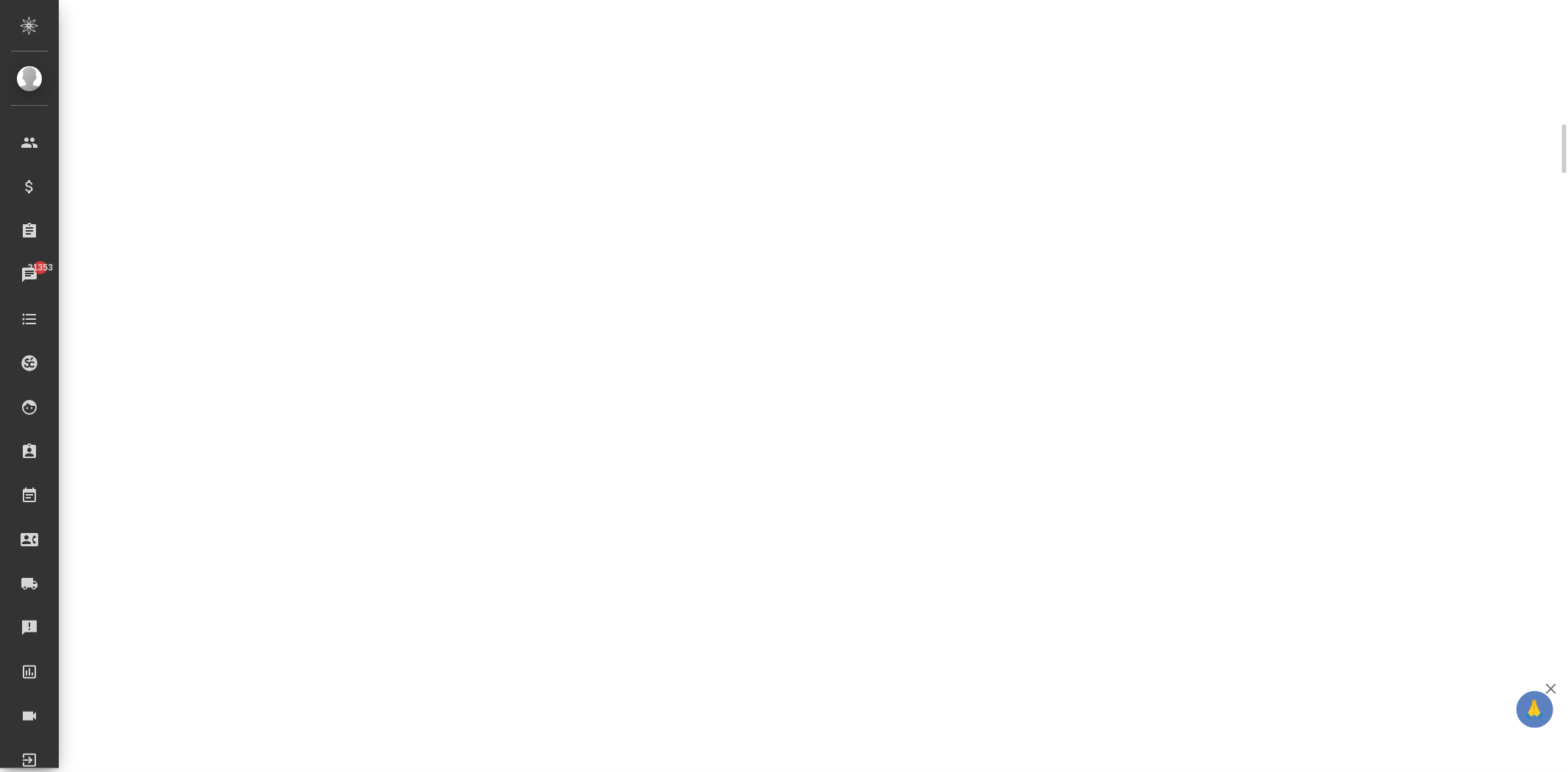
select select "RU"
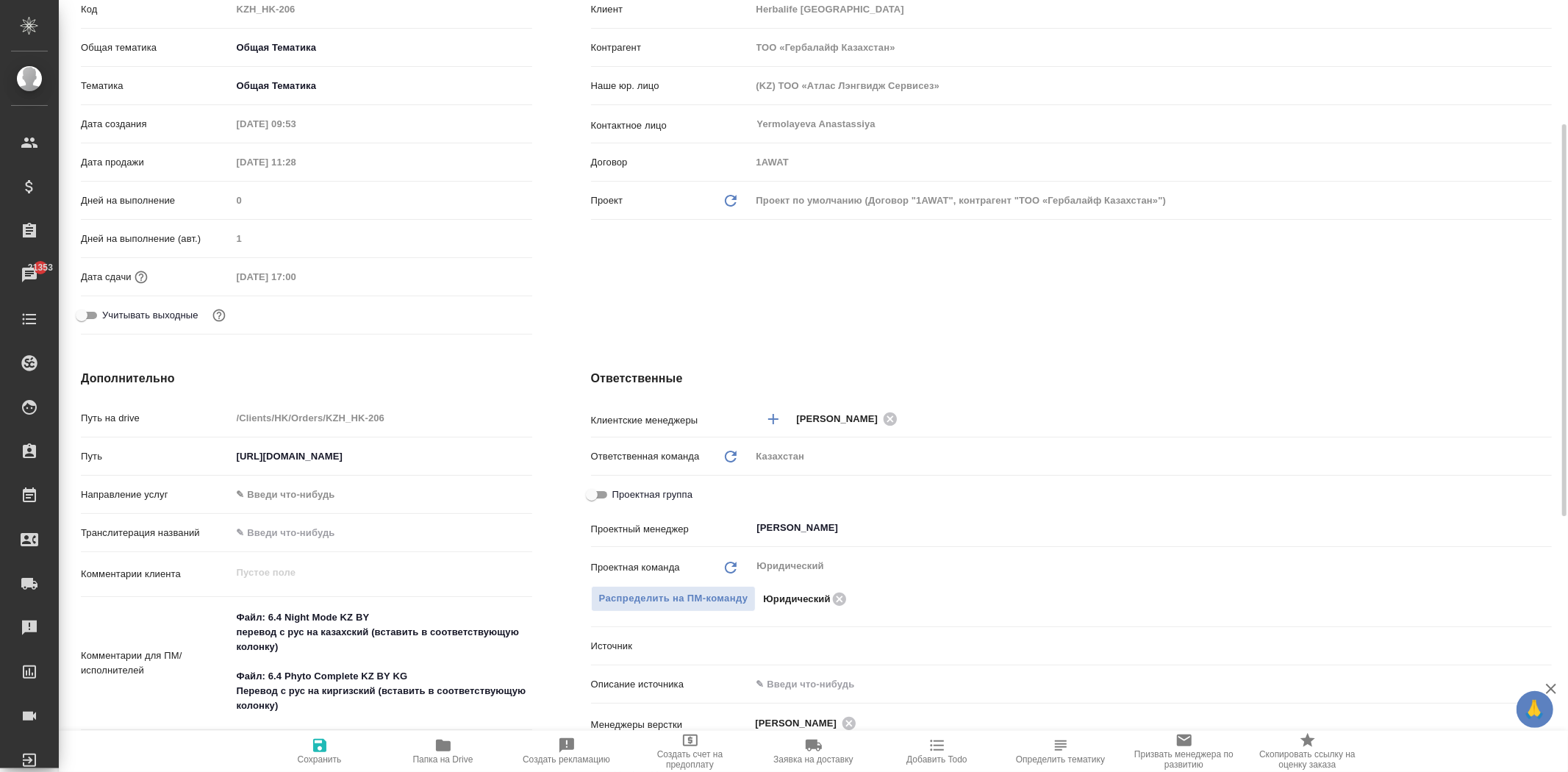
type textarea "x"
